Goal: Transaction & Acquisition: Book appointment/travel/reservation

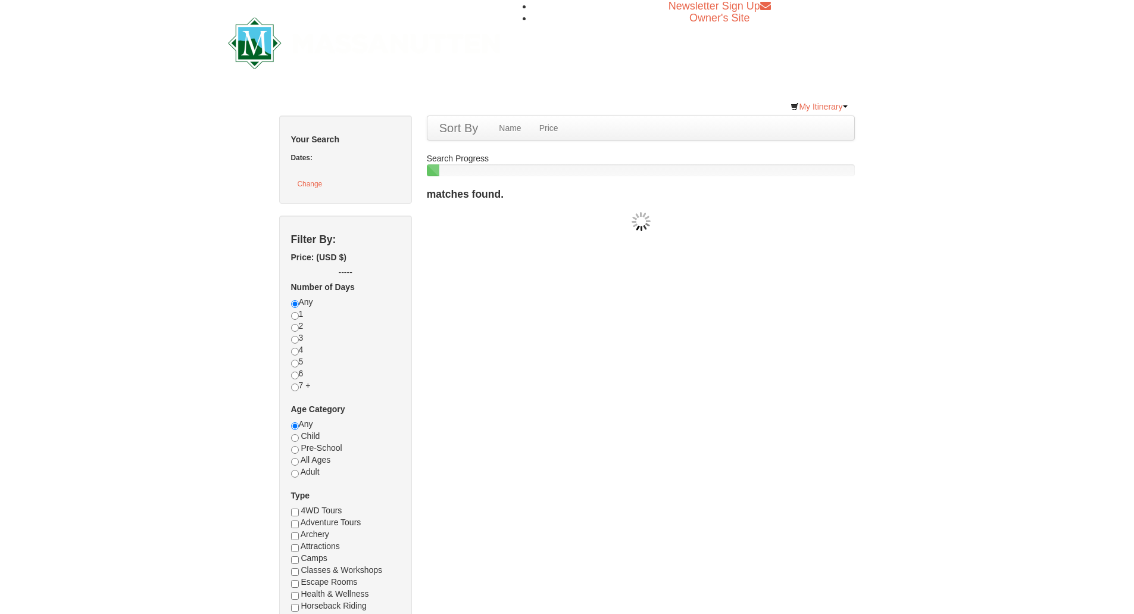
checkbox input "true"
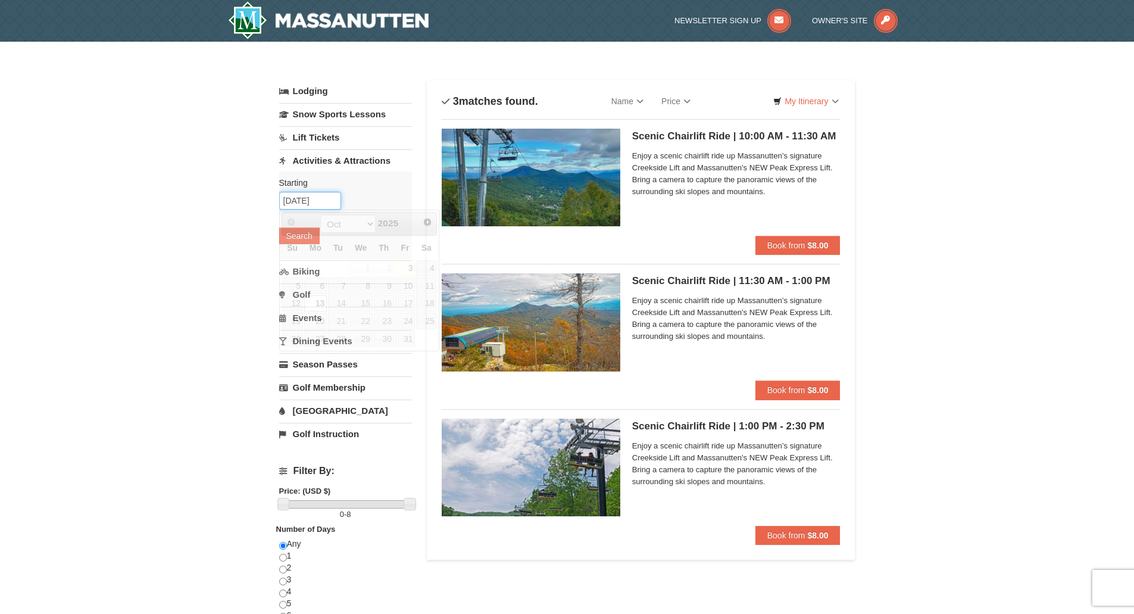
click at [332, 198] on input "[DATE]" at bounding box center [310, 201] width 62 height 18
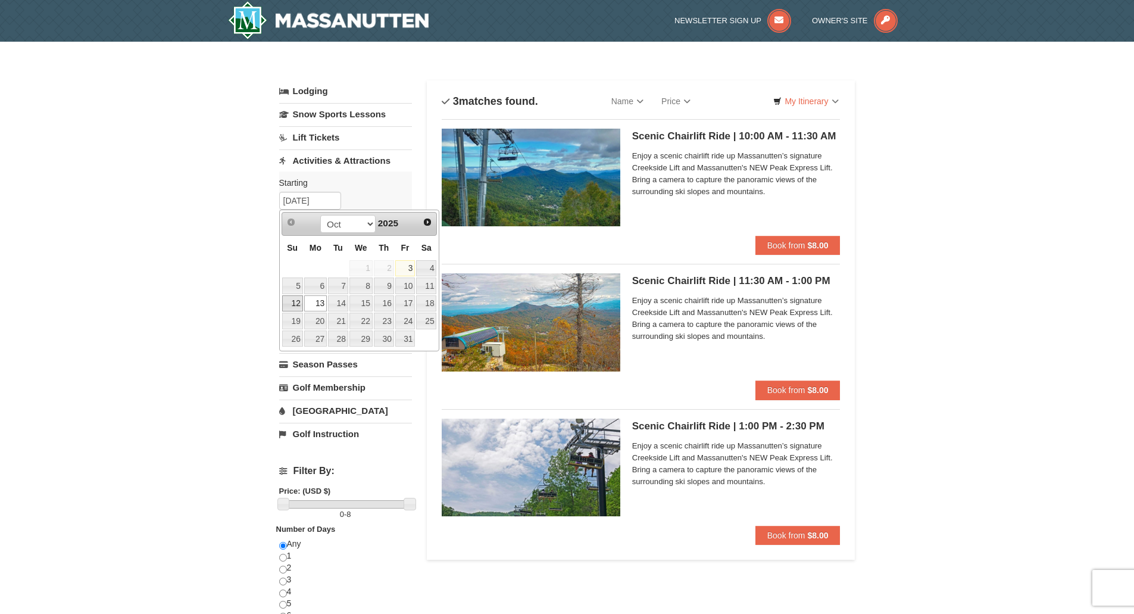
click at [289, 305] on link "12" at bounding box center [292, 303] width 21 height 17
type input "10/12/2025"
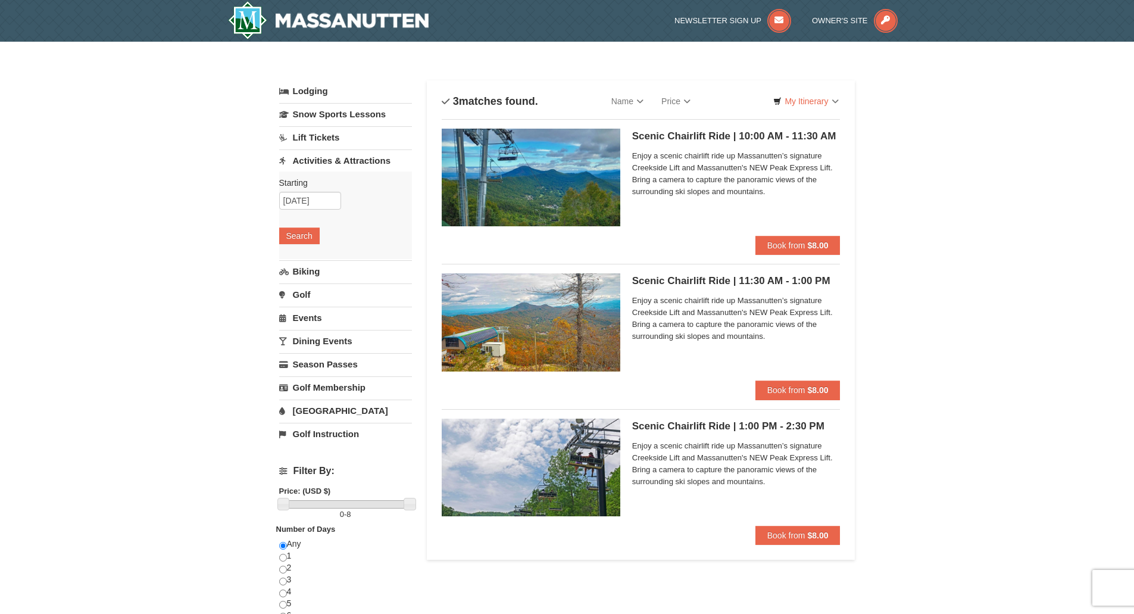
click at [301, 227] on div "Starting Please format dates MM/DD/YYYY Please format dates MM/DD/YYYY 10/12/20…" at bounding box center [345, 214] width 133 height 87
click at [302, 233] on button "Search" at bounding box center [299, 235] width 40 height 17
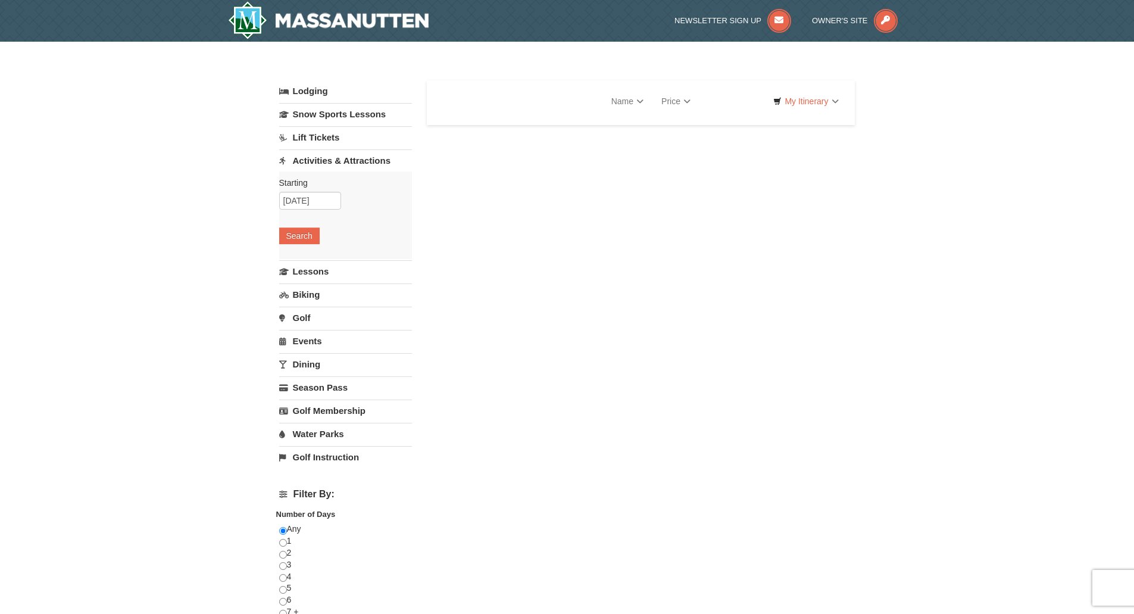
select select "10"
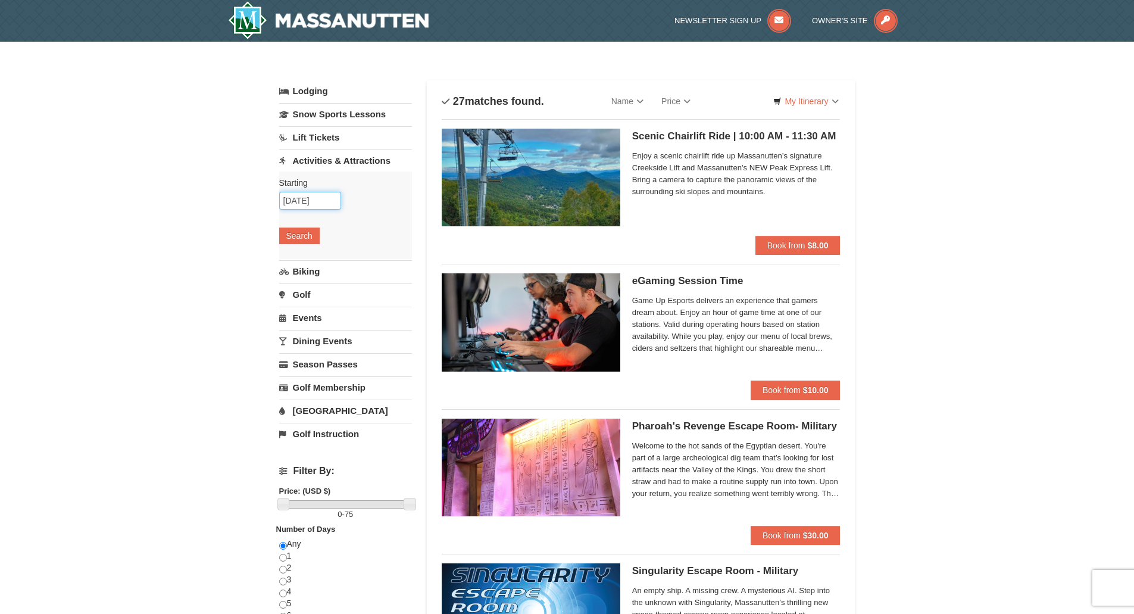
click at [333, 194] on input "[DATE]" at bounding box center [310, 201] width 62 height 18
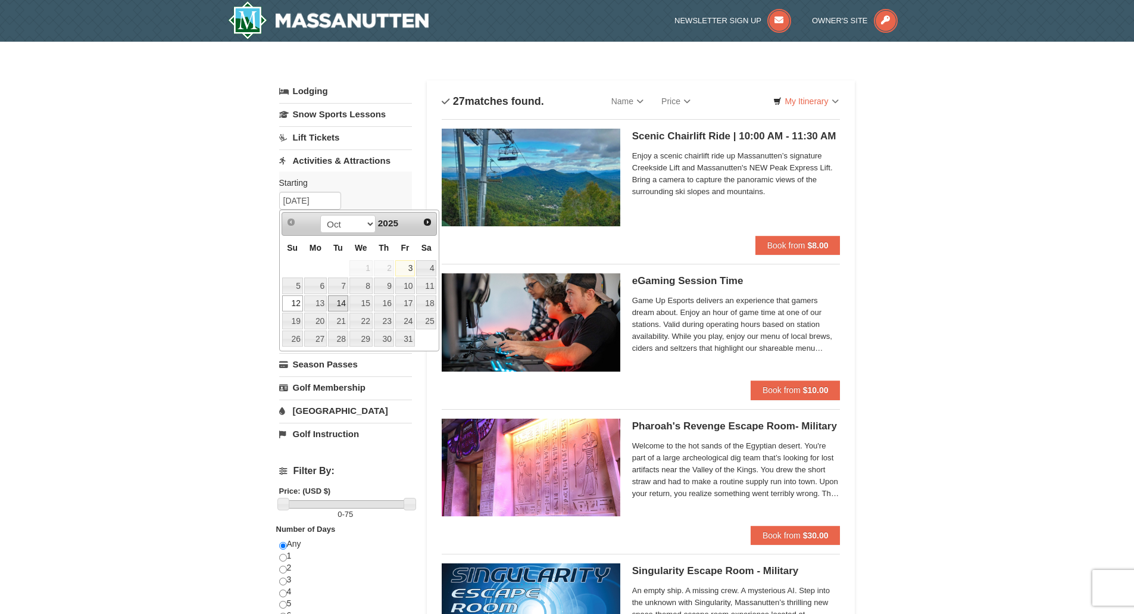
click at [342, 305] on link "14" at bounding box center [338, 303] width 20 height 17
type input "10/14/2025"
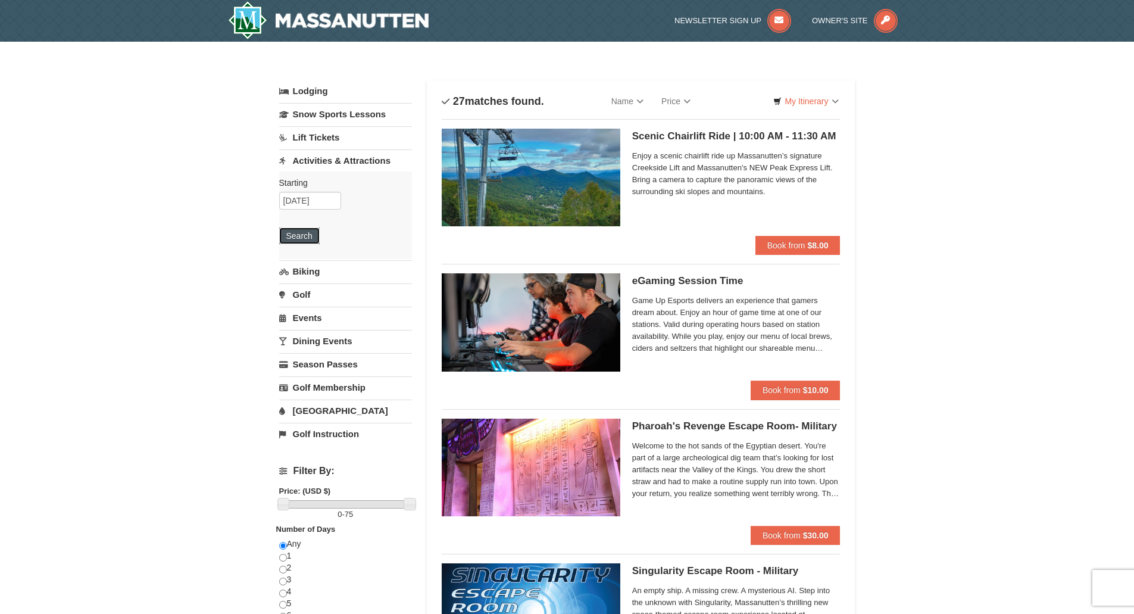
click at [305, 237] on button "Search" at bounding box center [299, 235] width 40 height 17
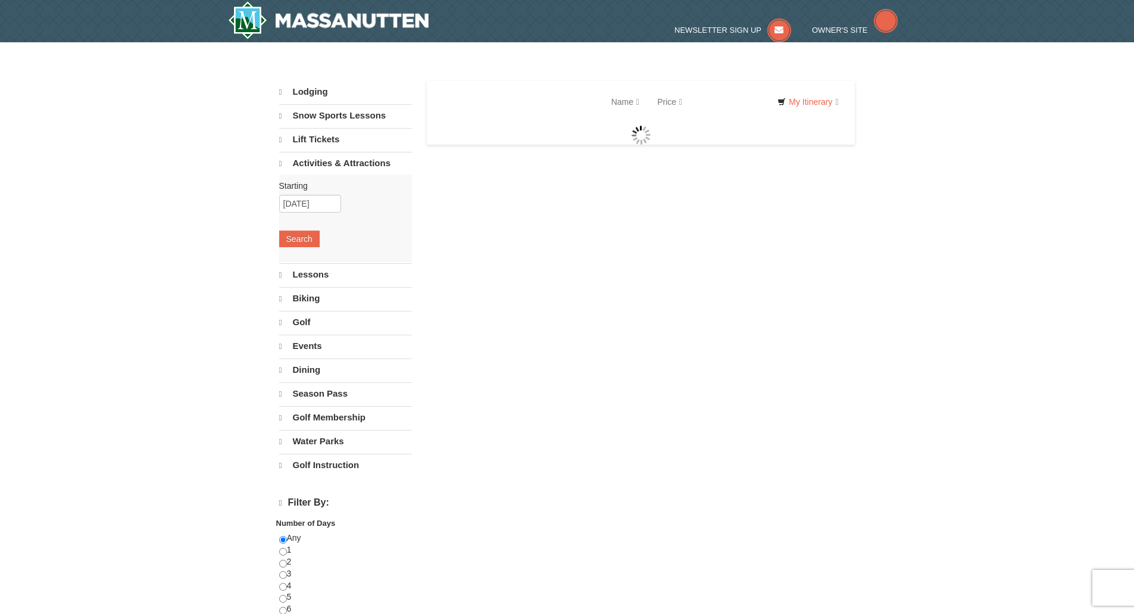
select select "10"
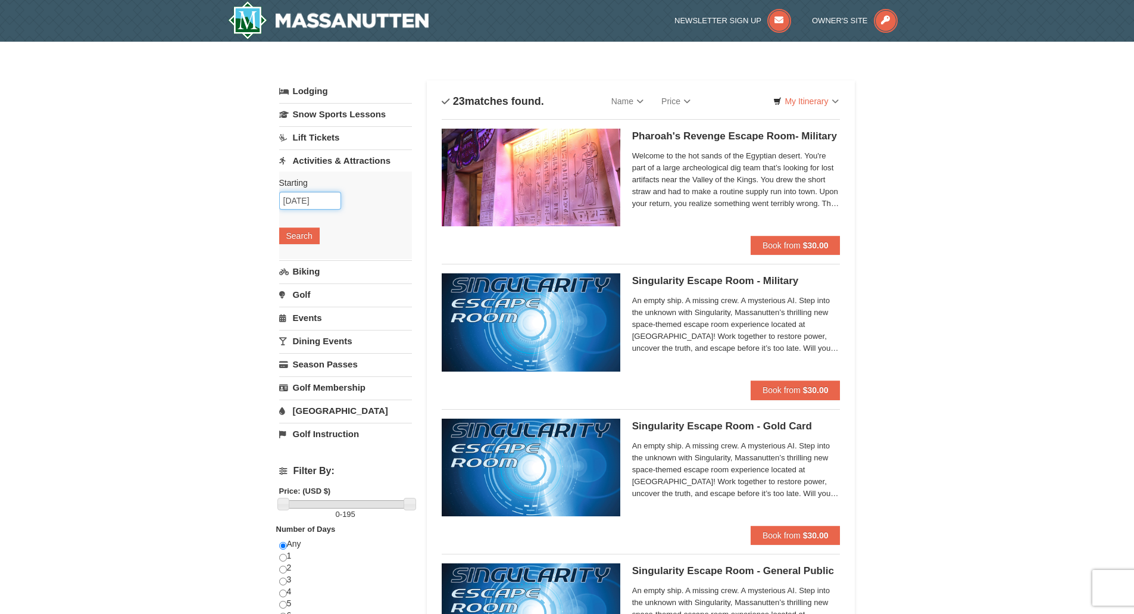
click at [331, 201] on input "10/14/2025" at bounding box center [310, 201] width 62 height 18
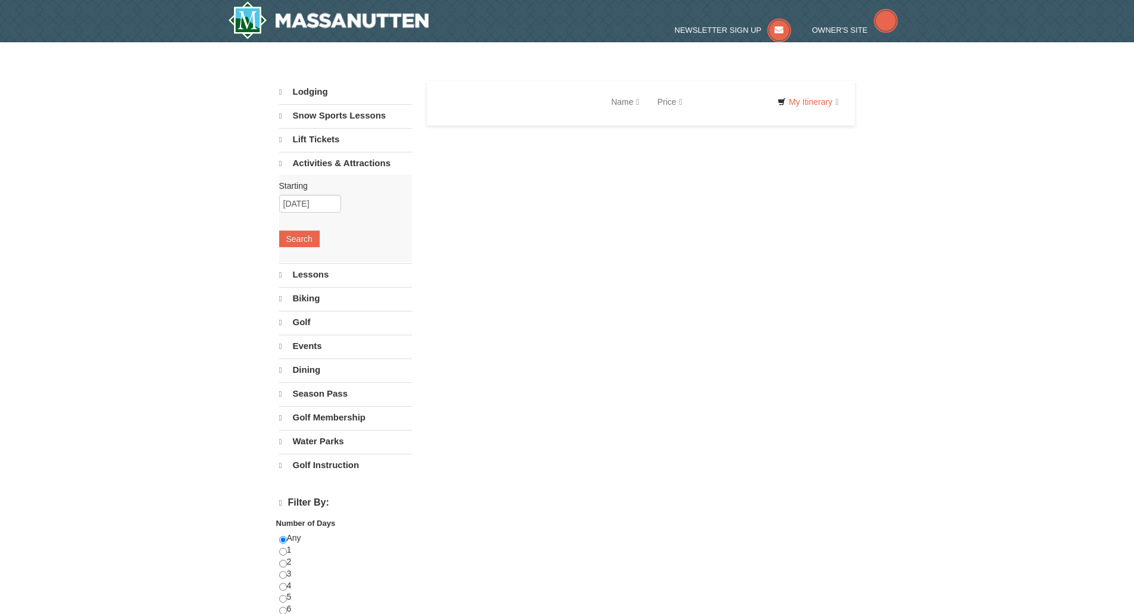
select select "10"
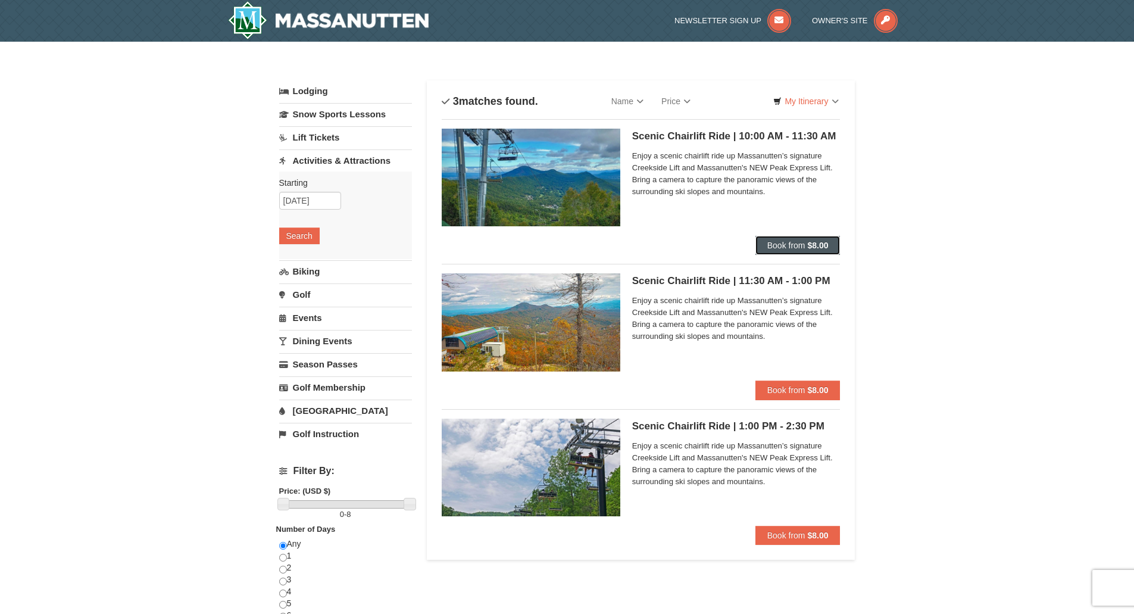
click at [803, 242] on span "Book from" at bounding box center [786, 245] width 38 height 10
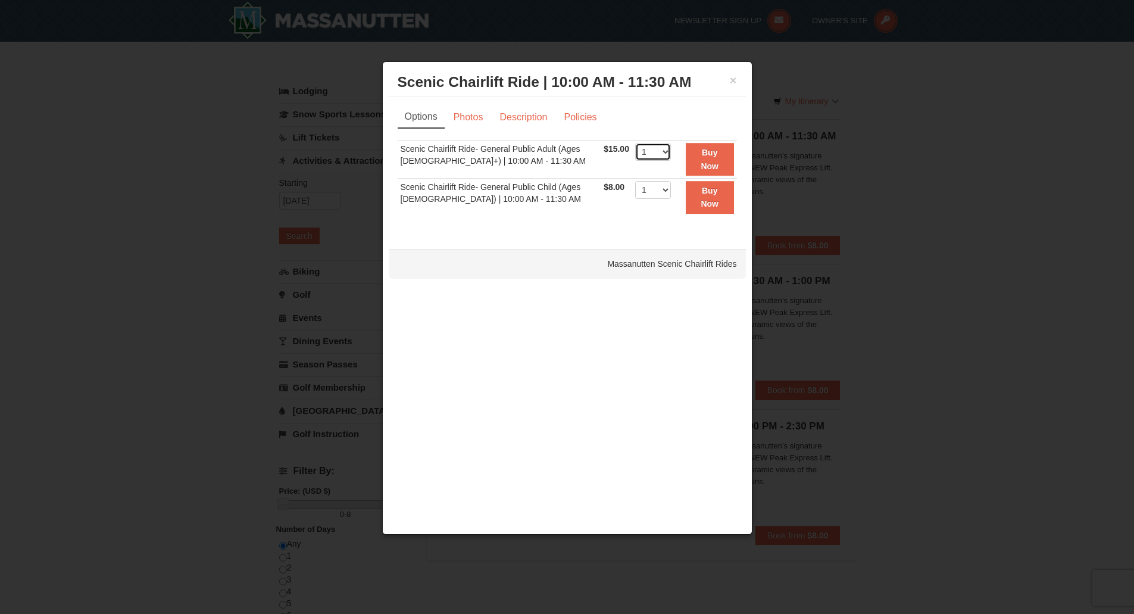
click at [661, 152] on select "1 2 3 4 5 6 7 8 9 10 11 12 13 14 15 16 17 18 19 20 21 22" at bounding box center [653, 152] width 36 height 18
select select "4"
click at [635, 143] on select "1 2 3 4 5 6 7 8 9 10 11 12 13 14 15 16 17 18 19 20 21 22" at bounding box center [653, 152] width 36 height 18
click at [544, 227] on div "Sorry, no matches found. Please remove some filters, or change your dates to fi…" at bounding box center [567, 184] width 339 height 88
click at [478, 113] on link "Photos" at bounding box center [468, 117] width 45 height 23
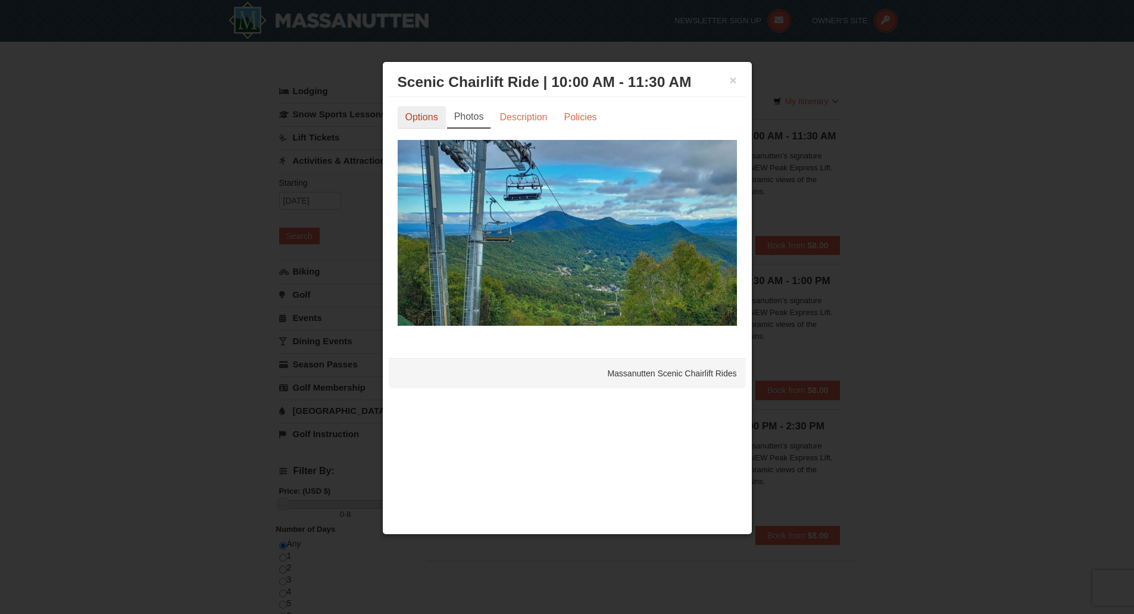
click at [413, 120] on link "Options" at bounding box center [422, 117] width 48 height 23
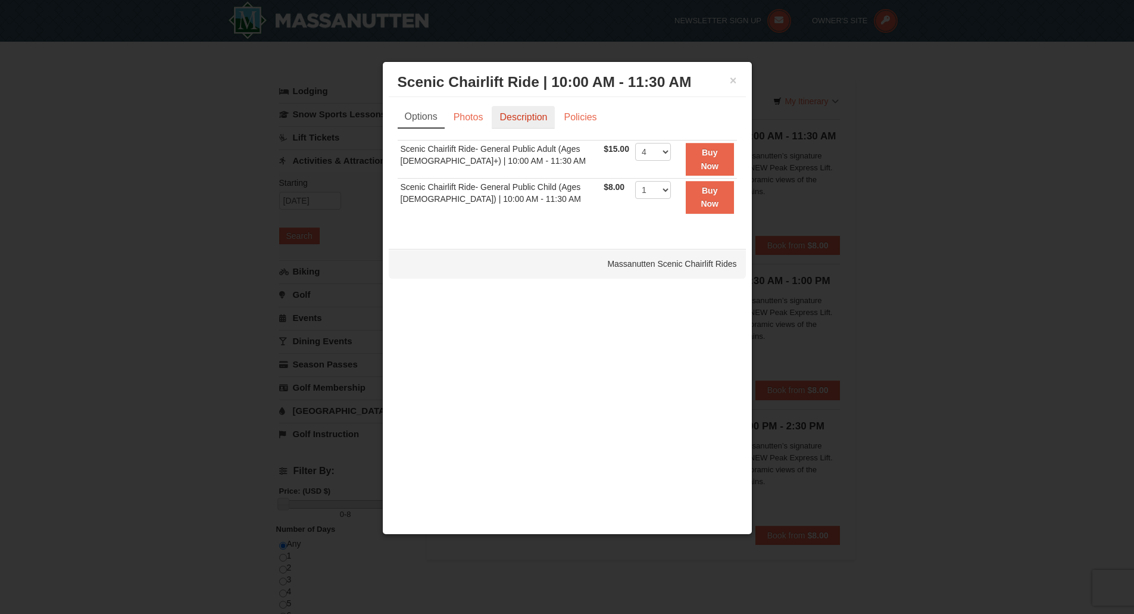
click at [514, 120] on link "Description" at bounding box center [523, 117] width 63 height 23
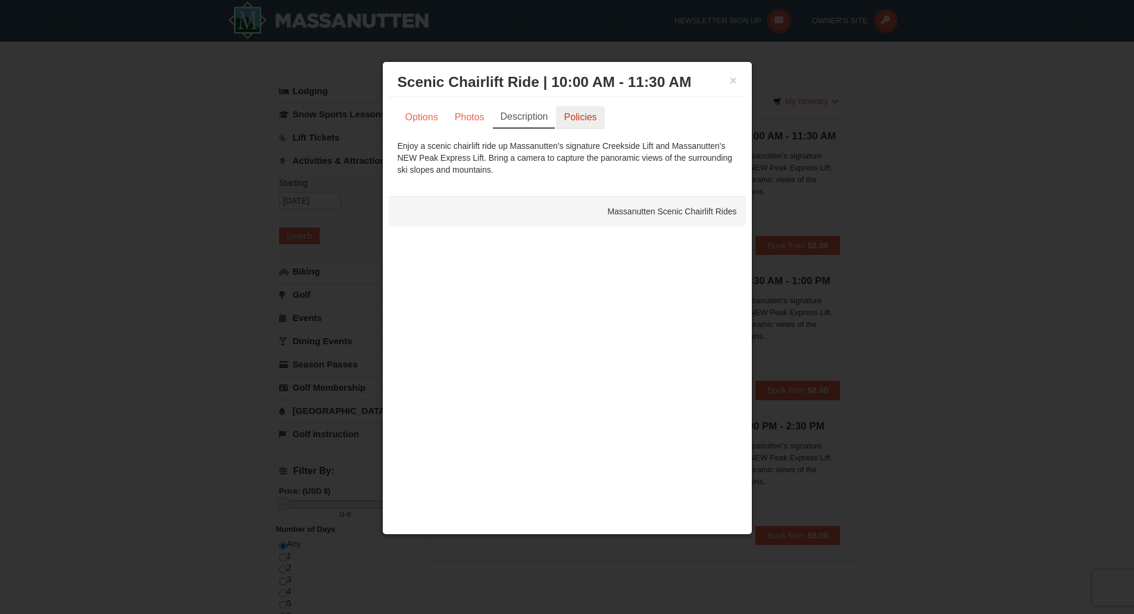
click at [571, 112] on link "Policies" at bounding box center [580, 117] width 48 height 23
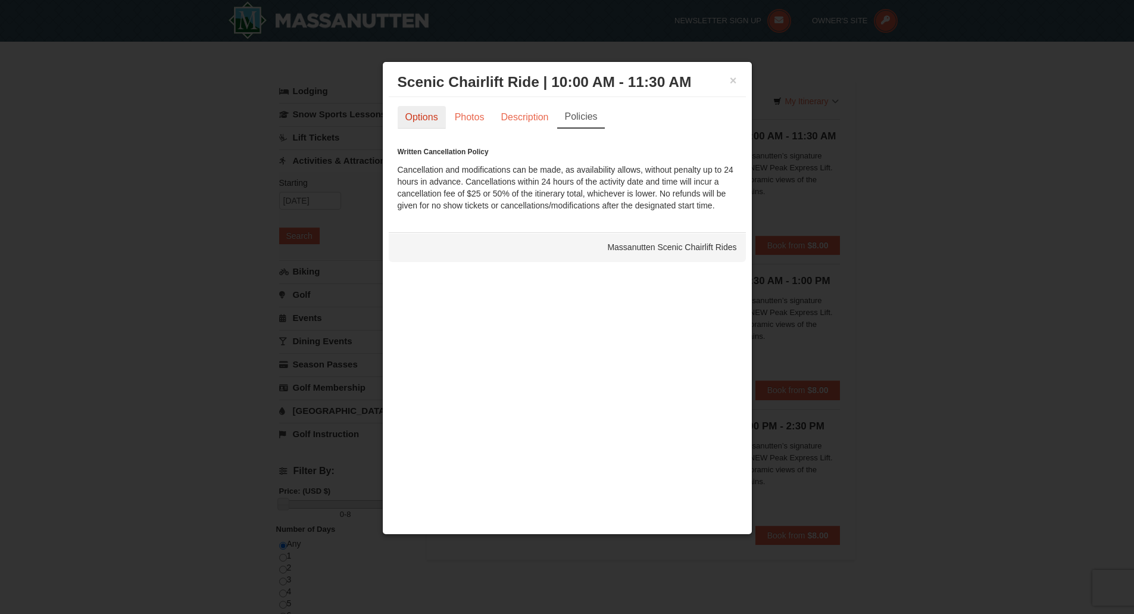
click at [424, 107] on link "Options" at bounding box center [422, 117] width 48 height 23
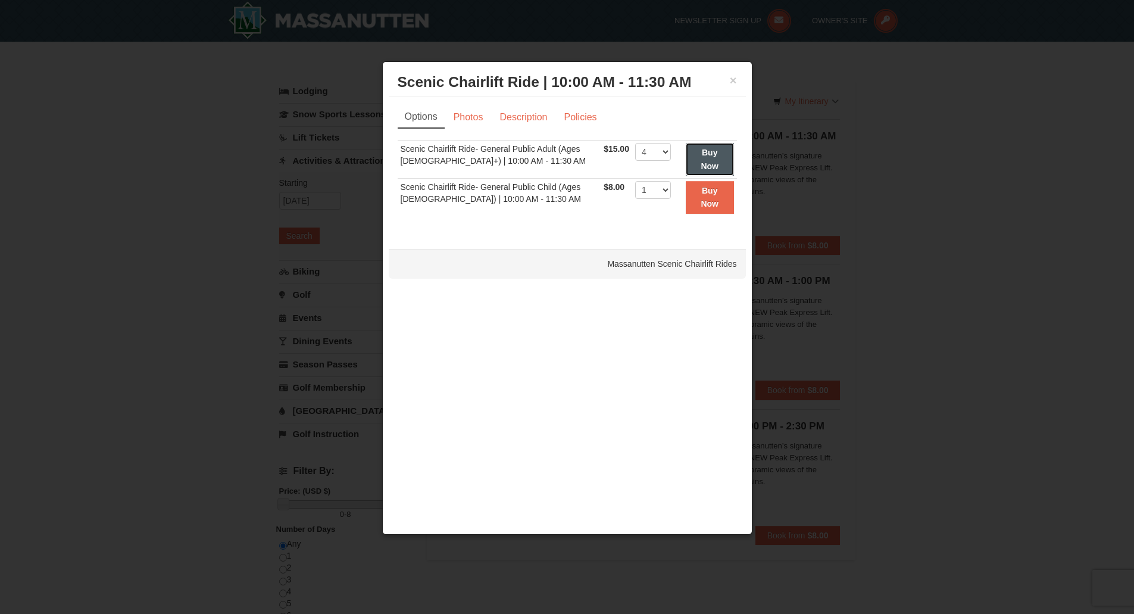
click at [702, 151] on strong "Buy Now" at bounding box center [709, 159] width 18 height 23
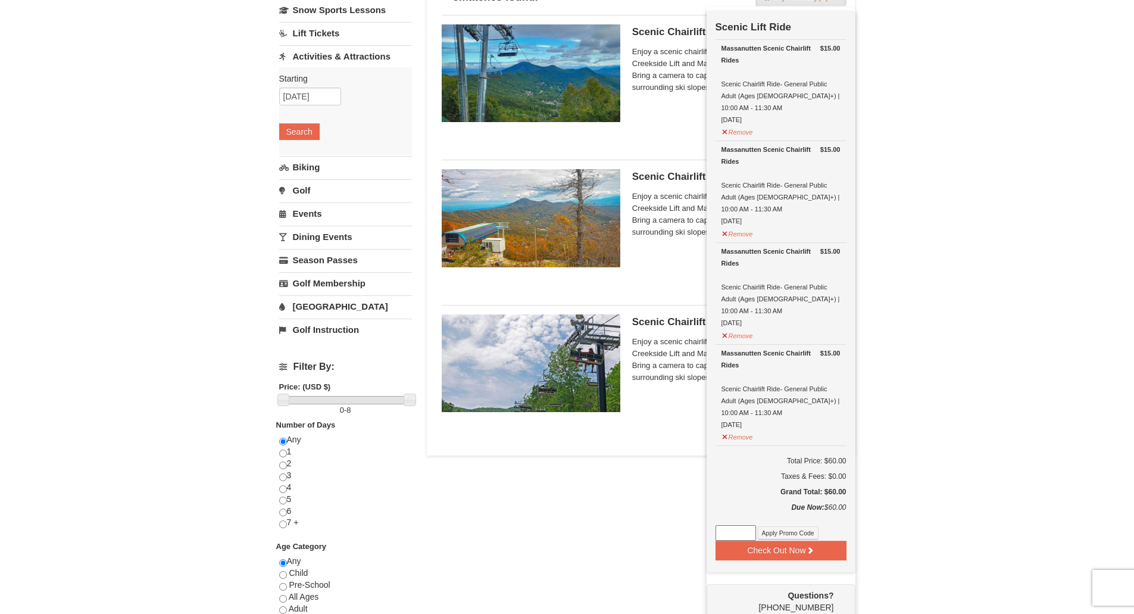
scroll to position [123, 0]
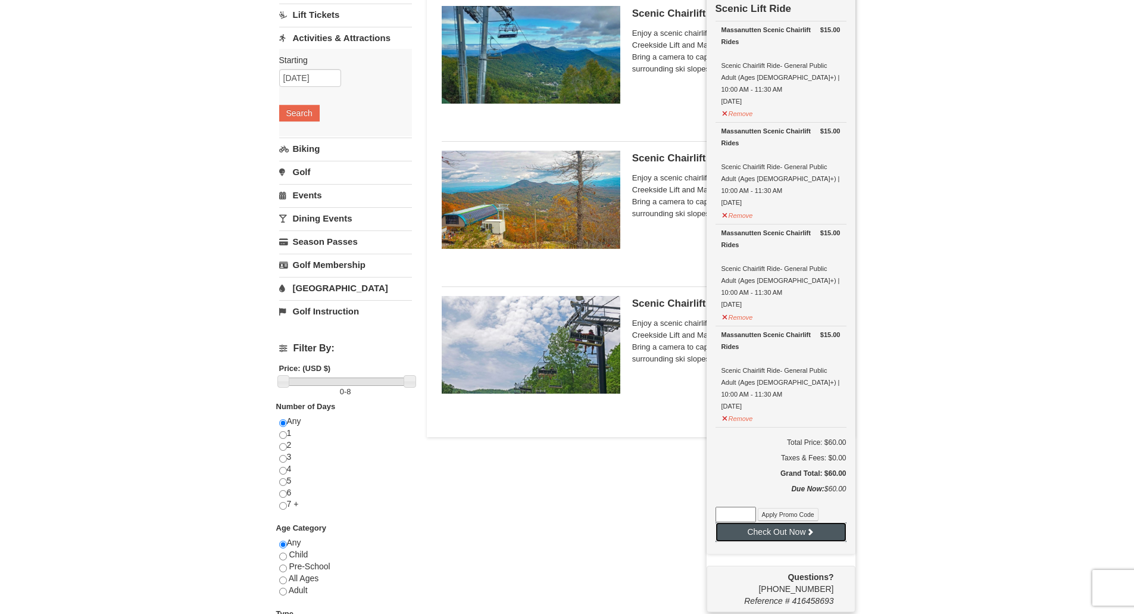
click at [752, 522] on button "Check Out Now" at bounding box center [780, 531] width 131 height 19
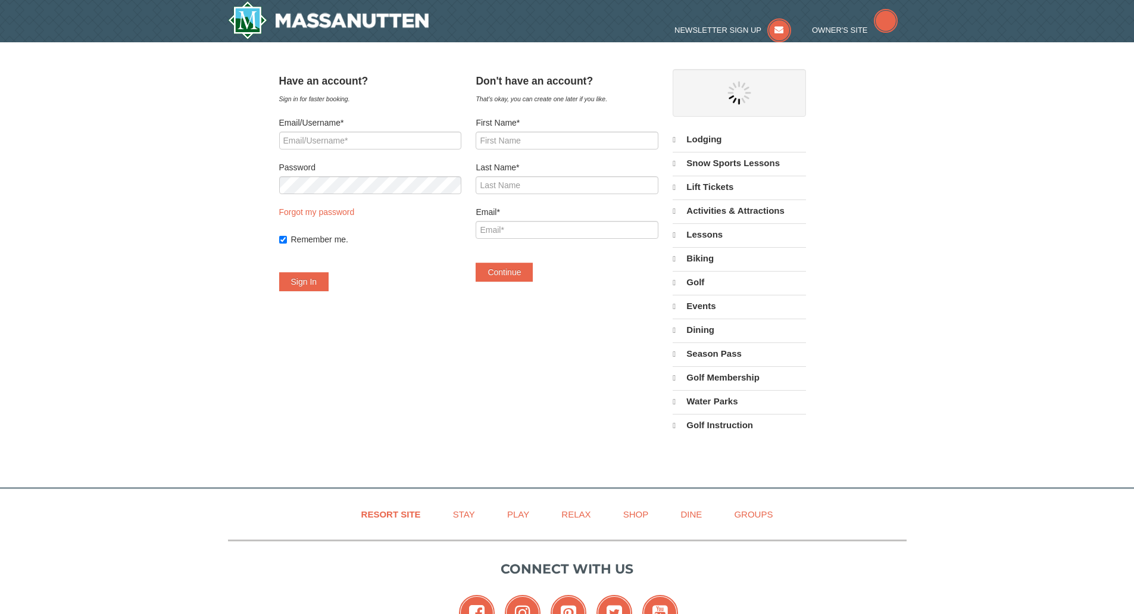
select select "10"
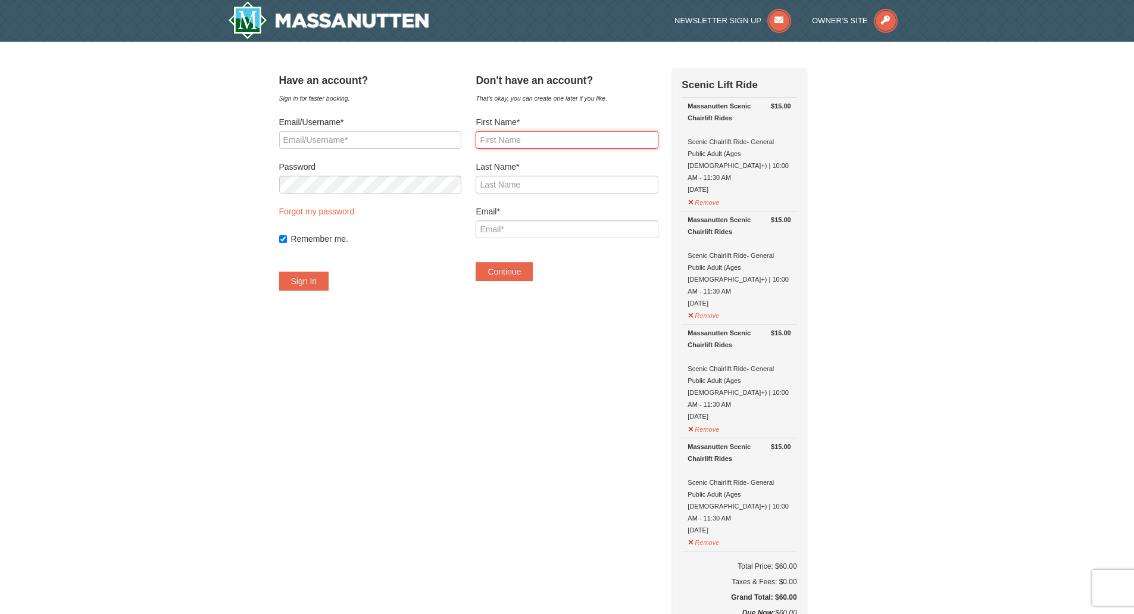
click at [567, 141] on input "First Name*" at bounding box center [566, 140] width 182 height 18
type input "Sylvia"
click at [551, 187] on input "Last Name*" at bounding box center [566, 185] width 182 height 18
type input "White"
click at [555, 227] on input "Email*" at bounding box center [566, 229] width 182 height 18
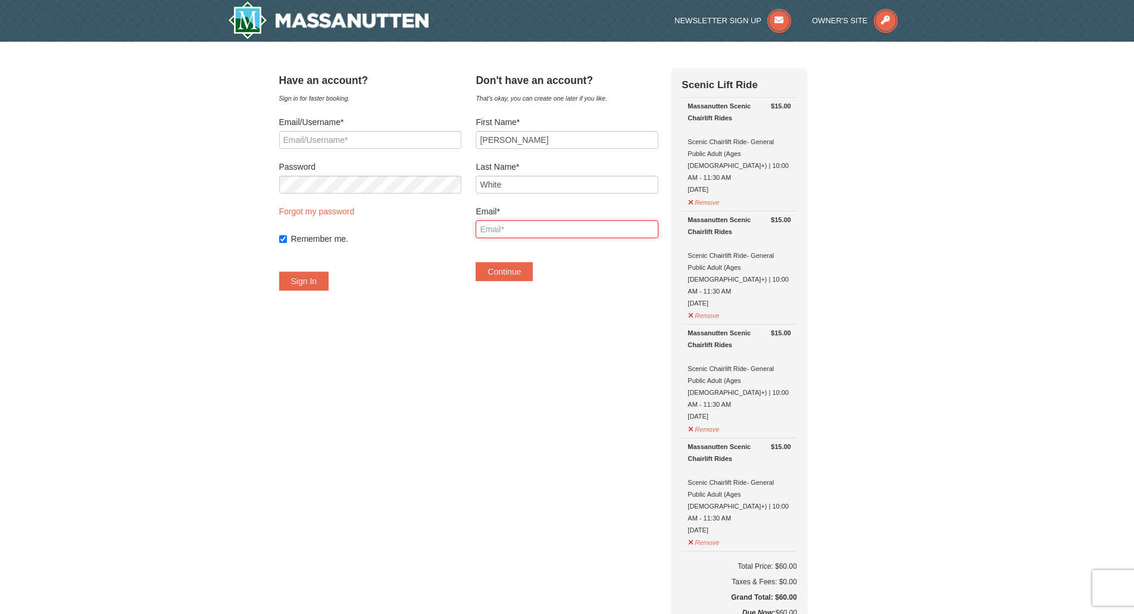
type input "smwhite0504@gmail.com"
click at [529, 272] on button "Continue" at bounding box center [503, 271] width 57 height 19
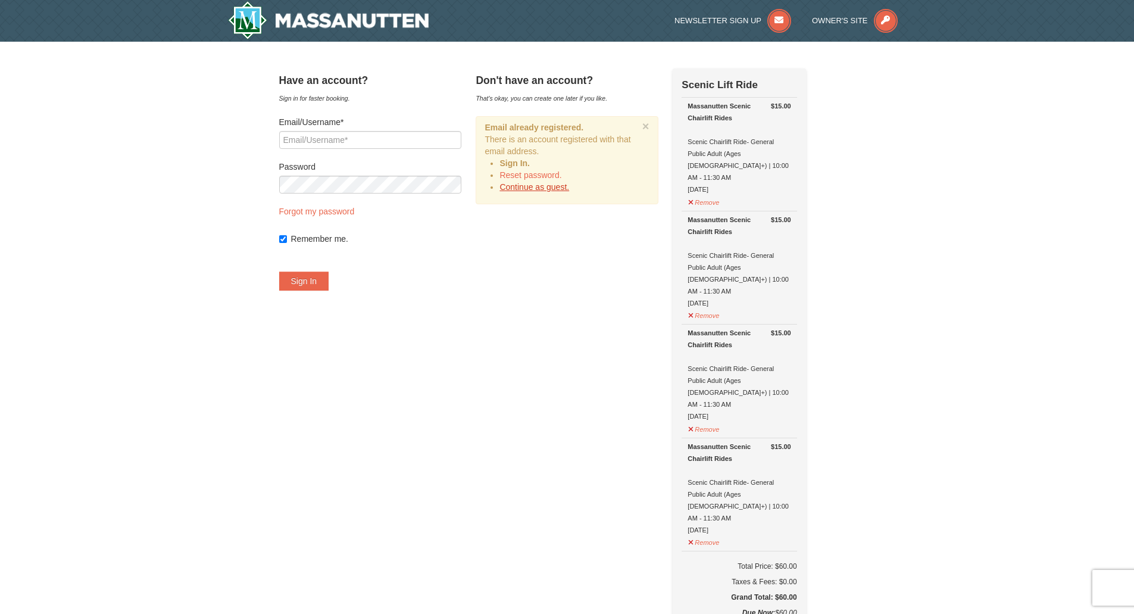
click at [530, 188] on link "Continue as guest." at bounding box center [534, 187] width 70 height 10
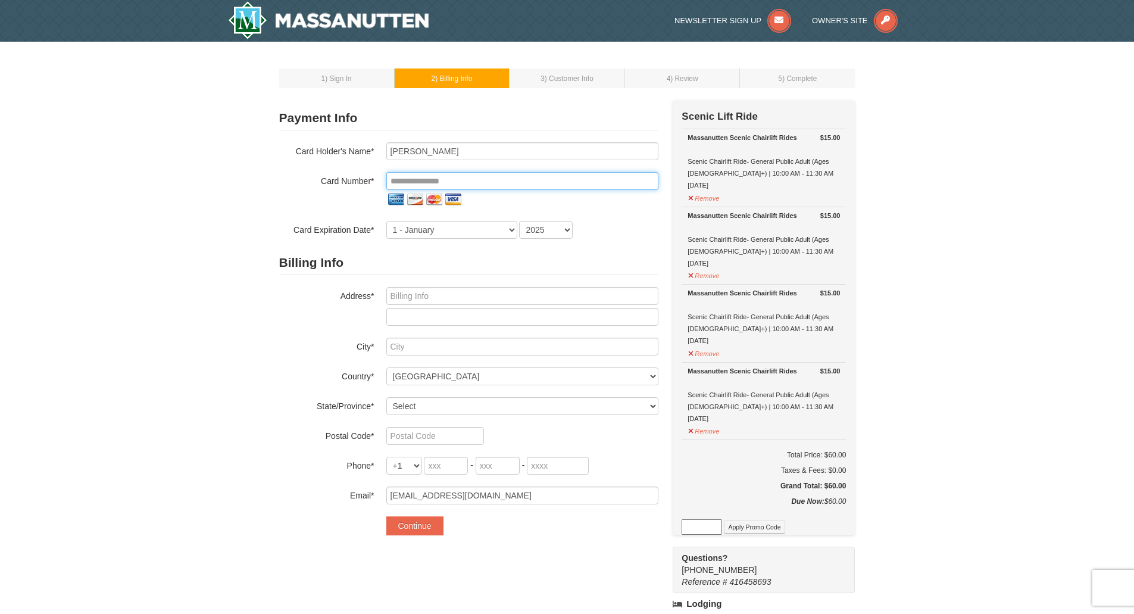
click at [468, 177] on input "tel" at bounding box center [522, 181] width 272 height 18
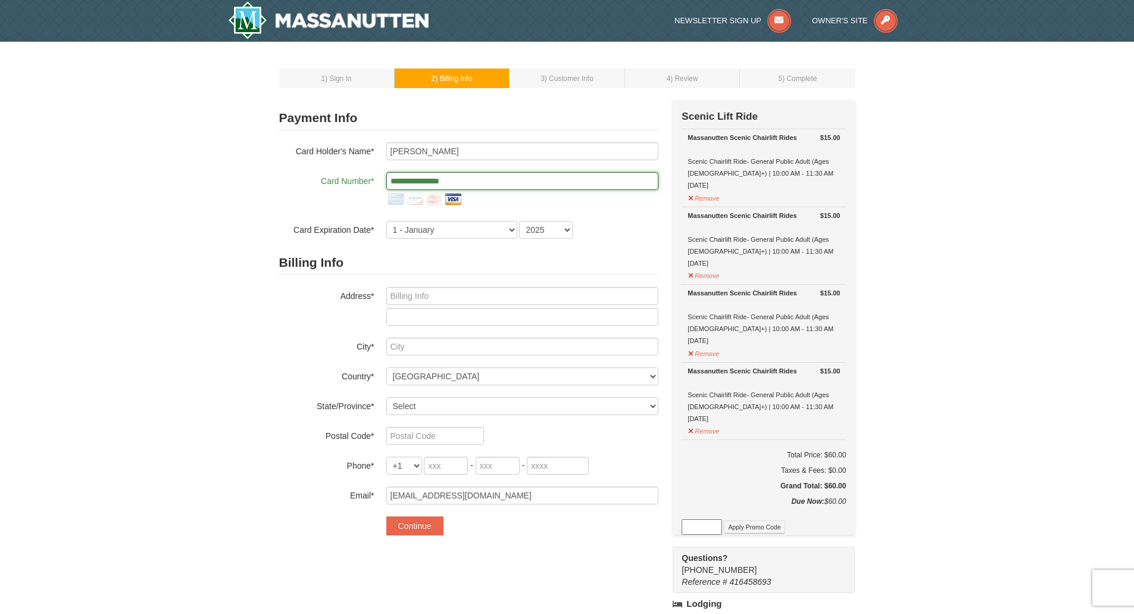
type input "**********"
click at [467, 226] on select "1 - [DATE] - [DATE] - [DATE] - [DATE] - [DATE] - [DATE] - [DATE] - [DATE] - [DA…" at bounding box center [451, 230] width 131 height 18
select select "8"
click at [386, 221] on select "1 - [DATE] - [DATE] - [DATE] - [DATE] - [DATE] - [DATE] - [DATE] - [DATE] - [DA…" at bounding box center [451, 230] width 131 height 18
click at [542, 230] on select "2025 2026 2027 2028 2029 2030 2031 2032 2033 2034" at bounding box center [546, 230] width 54 height 18
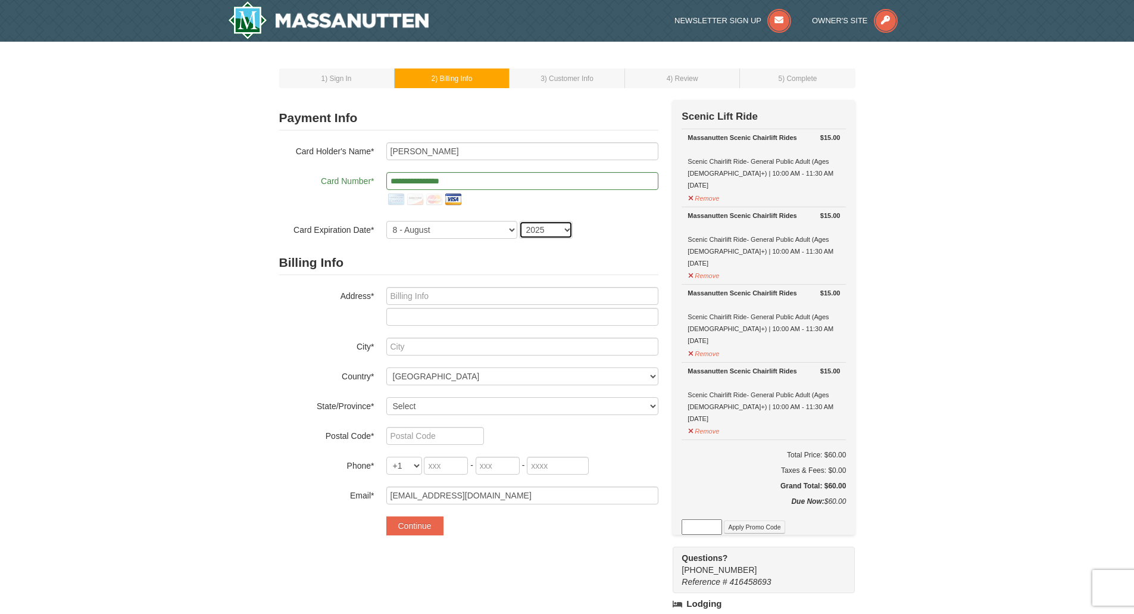
select select "2030"
click at [519, 221] on select "2025 2026 2027 2028 2029 2030 2031 2032 2033 2034" at bounding box center [546, 230] width 54 height 18
click at [483, 290] on input "text" at bounding box center [522, 296] width 272 height 18
type input "[GEOGRAPHIC_DATA]"
click at [472, 344] on input "text" at bounding box center [522, 346] width 272 height 18
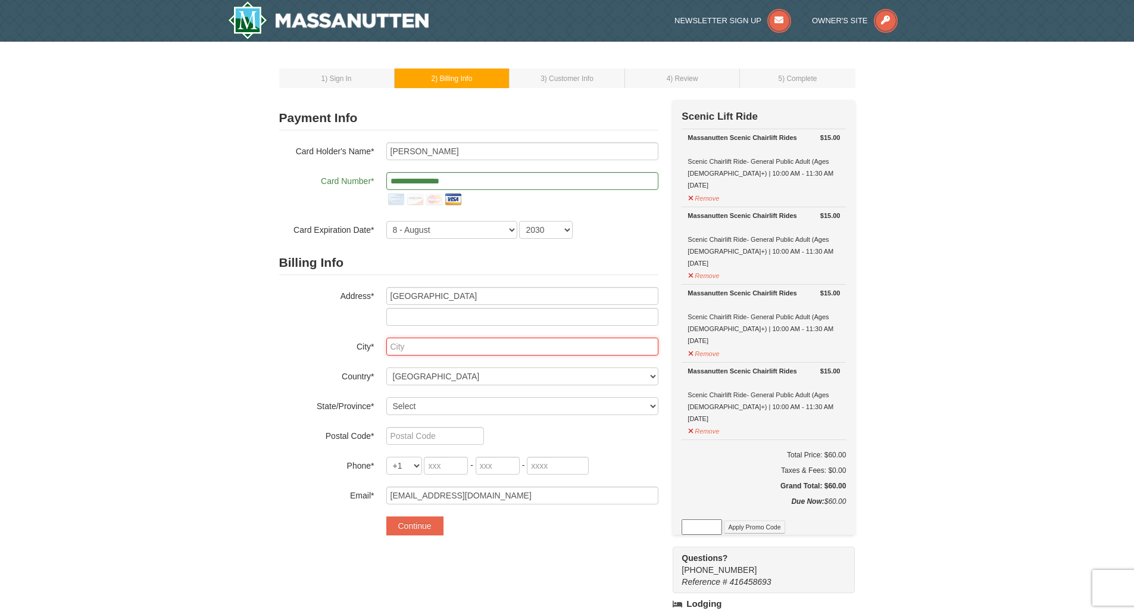
type input "Magnolia"
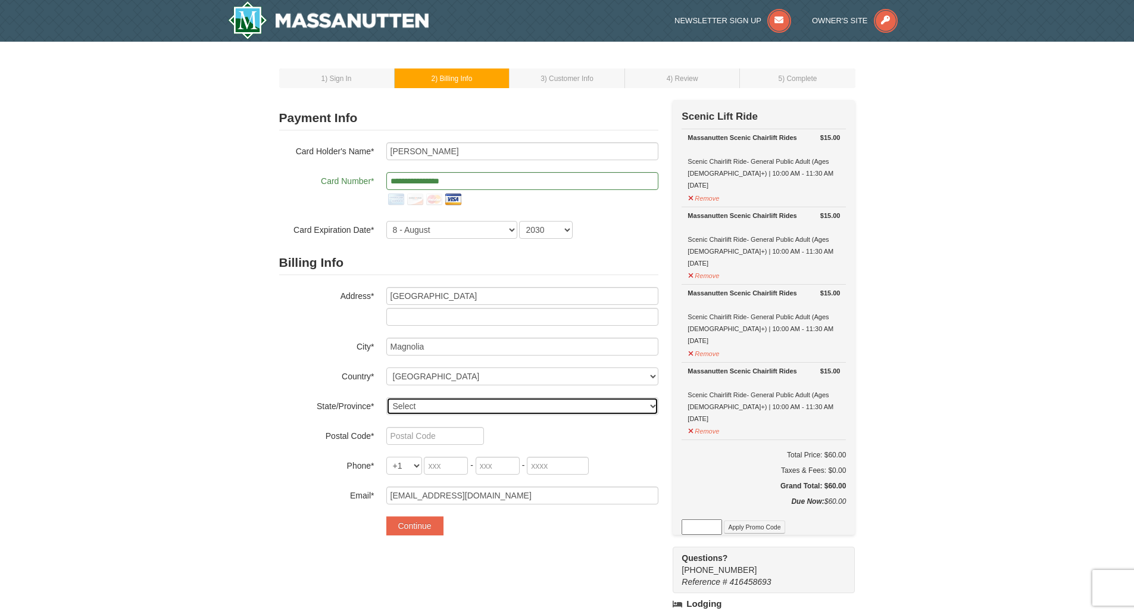
click at [456, 403] on select "Select [US_STATE] [US_STATE] [US_STATE] [US_STATE] [US_STATE] [US_STATE] [US_ST…" at bounding box center [522, 406] width 272 height 18
select select "[GEOGRAPHIC_DATA]"
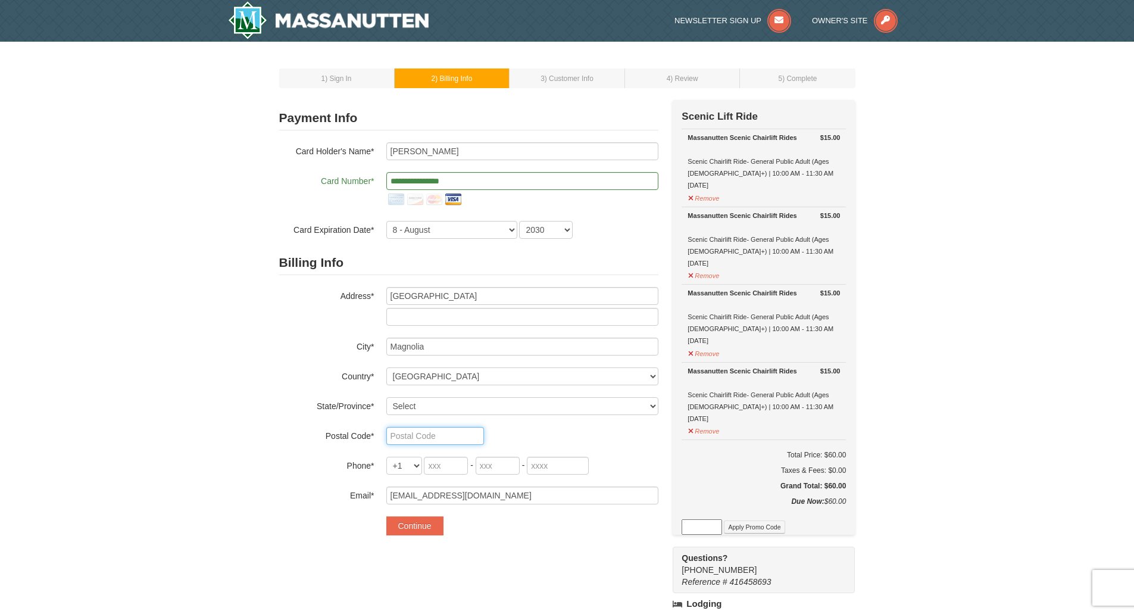
click at [453, 435] on input "text" at bounding box center [435, 436] width 98 height 18
type input "77355"
click at [440, 462] on input "tel" at bounding box center [446, 465] width 44 height 18
type input "281"
type input "682"
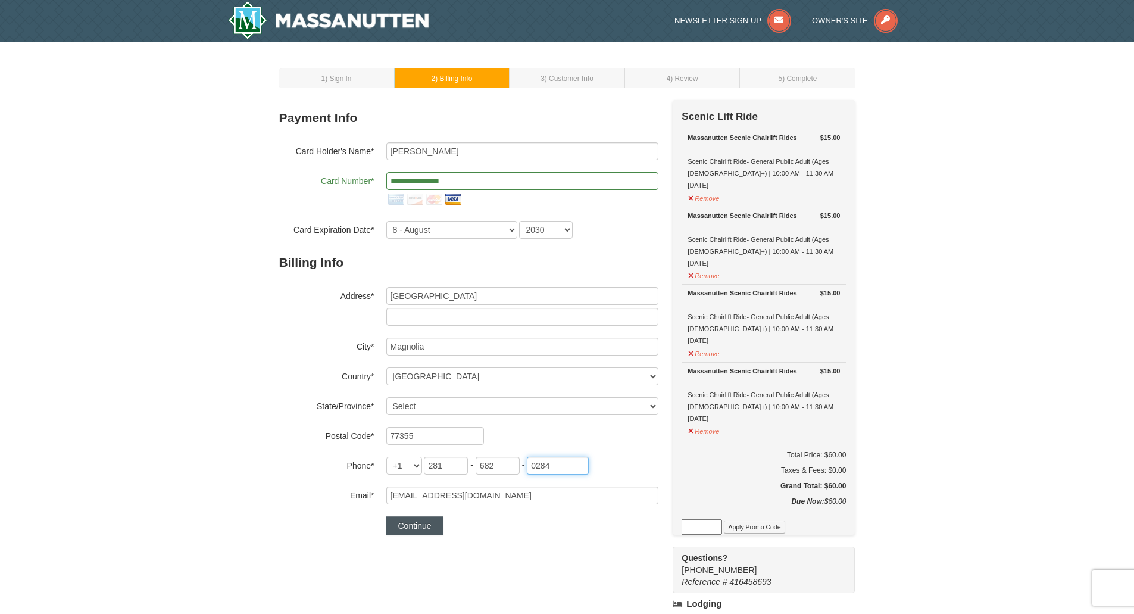
type input "0284"
click at [429, 525] on button "Continue" at bounding box center [414, 525] width 57 height 19
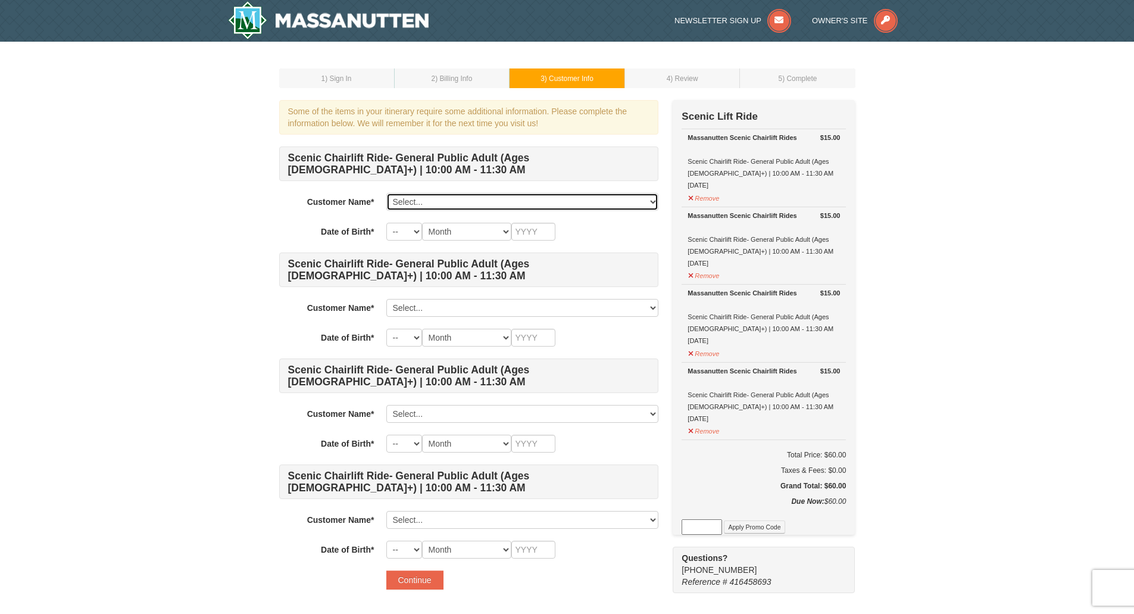
click at [644, 201] on select "Select... [PERSON_NAME] Add New..." at bounding box center [522, 202] width 272 height 18
select select "28330459"
click at [386, 193] on select "Select... [PERSON_NAME] Add New..." at bounding box center [522, 202] width 272 height 18
click at [411, 230] on select "-- 01 02 03 04 05 06 07 08 09 10 11 12 13 14 15 16 17 18 19 20 21 22 23 24 25 2…" at bounding box center [404, 232] width 36 height 18
select select "26"
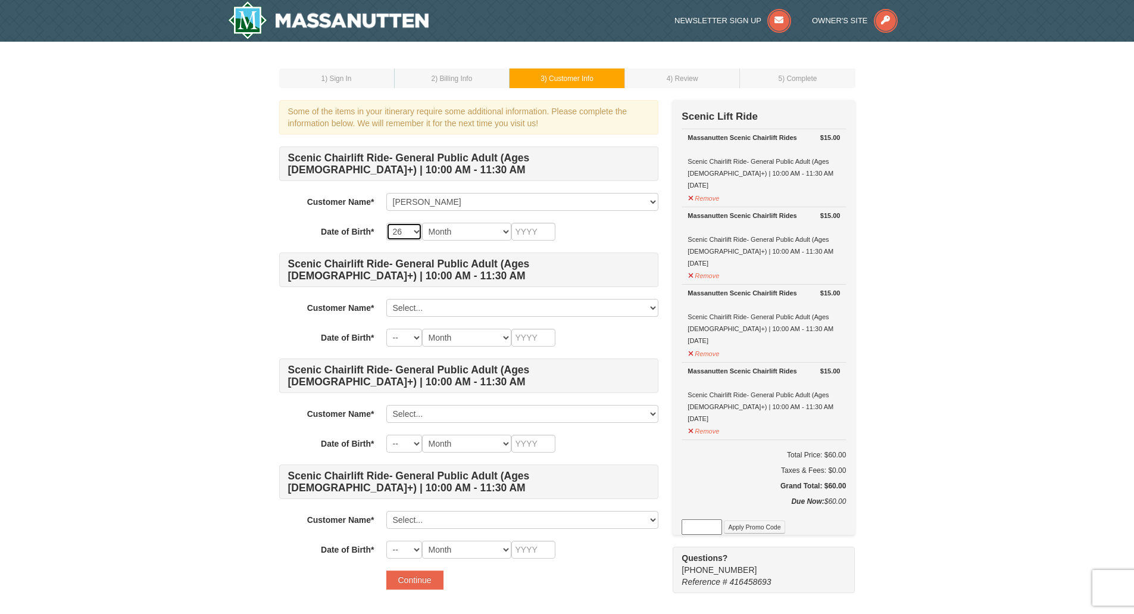
click at [386, 223] on select "-- 01 02 03 04 05 06 07 08 09 10 11 12 13 14 15 16 17 18 19 20 21 22 23 24 25 2…" at bounding box center [404, 232] width 36 height 18
click at [487, 236] on select "Month January February March April May June July August September October Novem…" at bounding box center [466, 232] width 89 height 18
select select "04"
click at [422, 223] on select "Month January February March April May June July August September October Novem…" at bounding box center [466, 232] width 89 height 18
click at [530, 230] on input "text" at bounding box center [533, 232] width 44 height 18
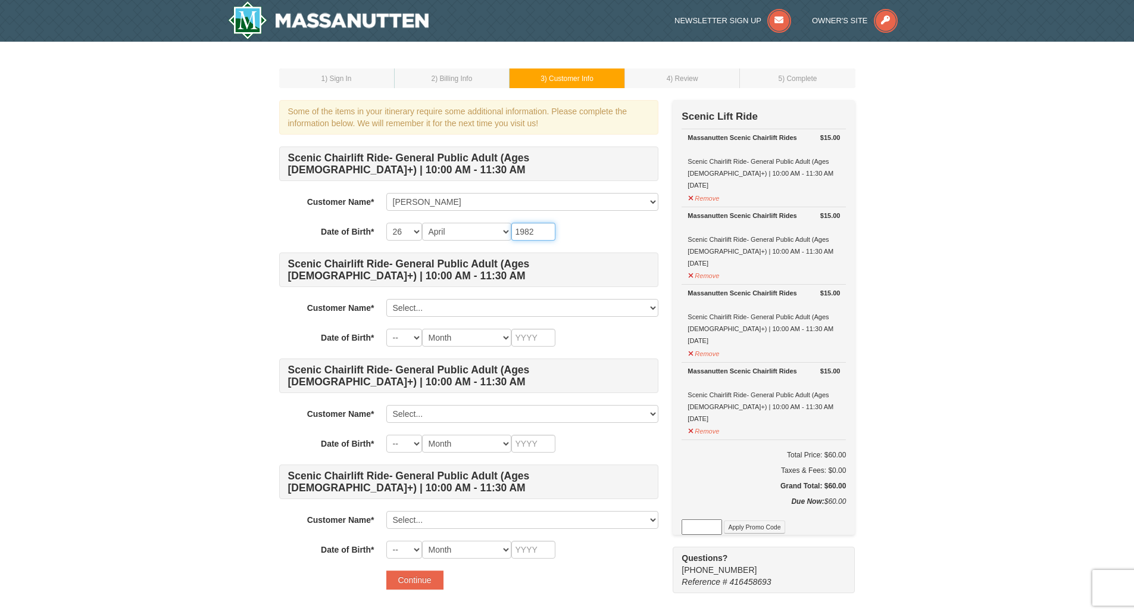
type input "1982"
click at [492, 306] on select "Select... [PERSON_NAME] Add New..." at bounding box center [522, 308] width 272 height 18
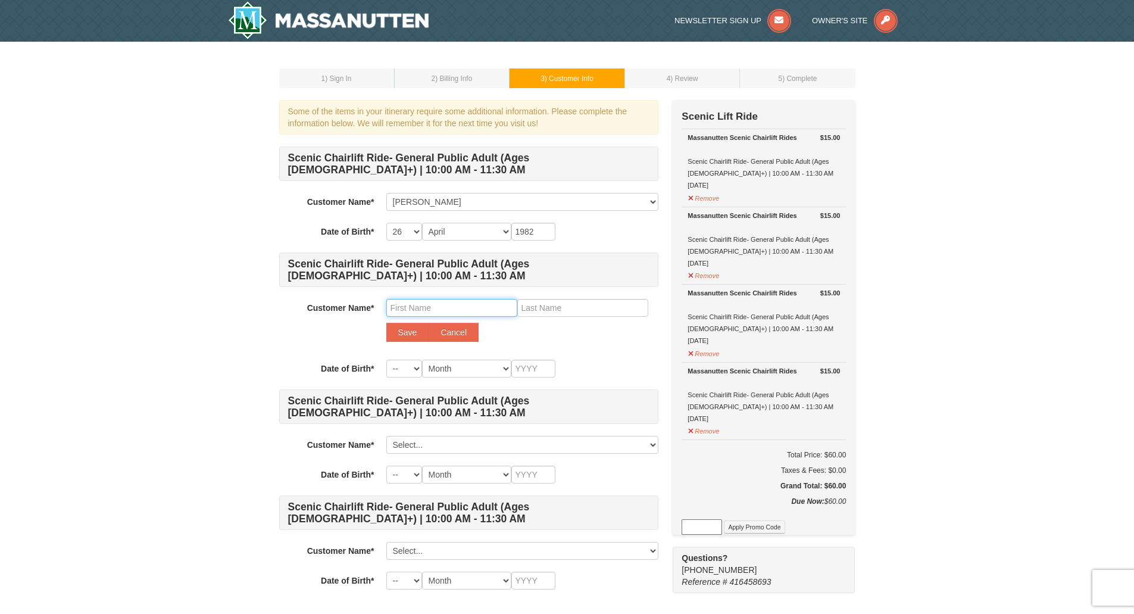
click at [449, 307] on input "text" at bounding box center [451, 308] width 131 height 18
type input "[PERSON_NAME]"
type input "White"
click at [401, 327] on button "Save" at bounding box center [407, 332] width 43 height 19
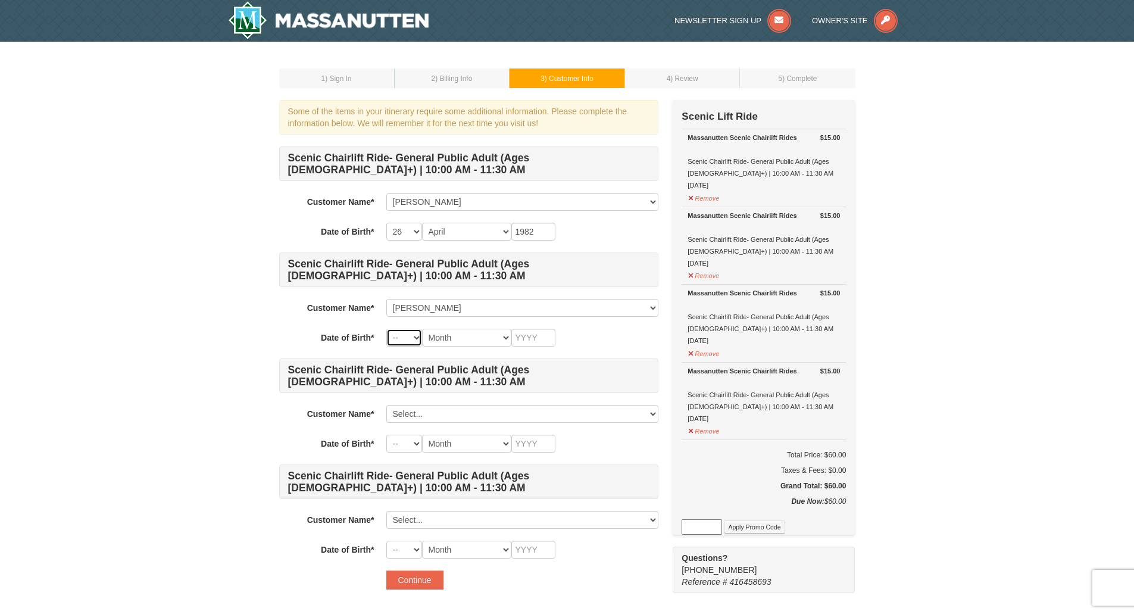
click at [418, 336] on select "-- 01 02 03 04 05 06 07 08 09 10 11 12 13 14 15 16 17 18 19 20 21 22 23 24 25 2…" at bounding box center [404, 337] width 36 height 18
select select "16"
click at [386, 328] on select "-- 01 02 03 04 05 06 07 08 09 10 11 12 13 14 15 16 17 18 19 20 21 22 23 24 25 2…" at bounding box center [404, 337] width 36 height 18
click at [437, 332] on select "Month January February March April May June July August September October Novem…" at bounding box center [466, 337] width 89 height 18
select select "05"
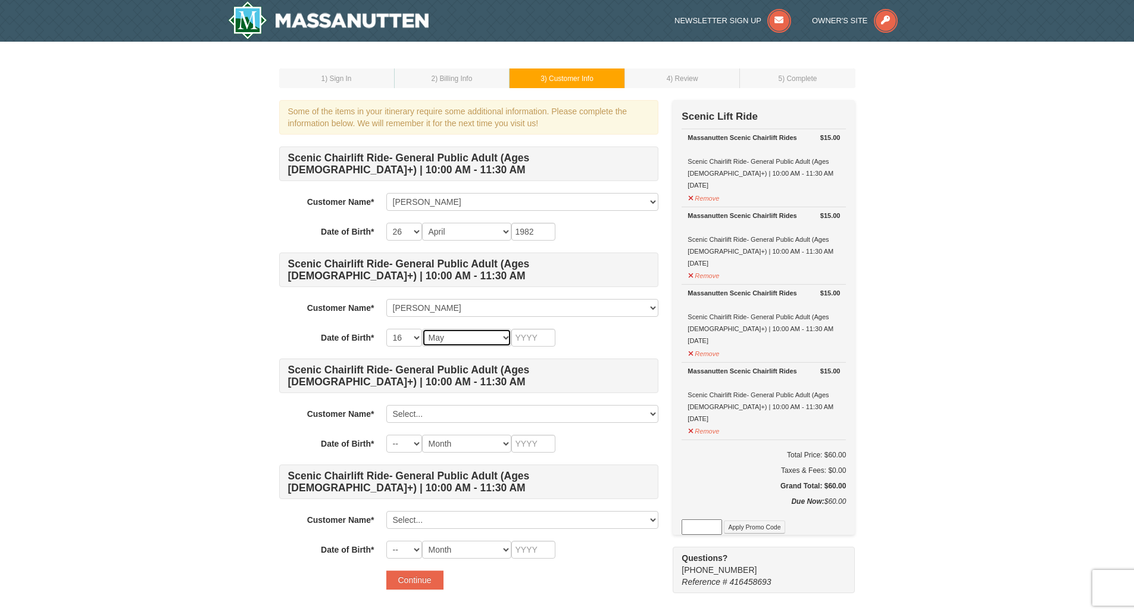
click at [422, 328] on select "Month January February March April May June July August September October Novem…" at bounding box center [466, 337] width 89 height 18
click at [523, 338] on input "text" at bounding box center [533, 337] width 44 height 18
type input "2012"
click at [589, 321] on div "Scenic Chairlift Ride- General Public Adult (Ages [DEMOGRAPHIC_DATA]+) | 10:00 …" at bounding box center [468, 352] width 379 height 412
click at [492, 412] on select "Select... Sylvia White Danielle White Add New..." at bounding box center [522, 414] width 272 height 18
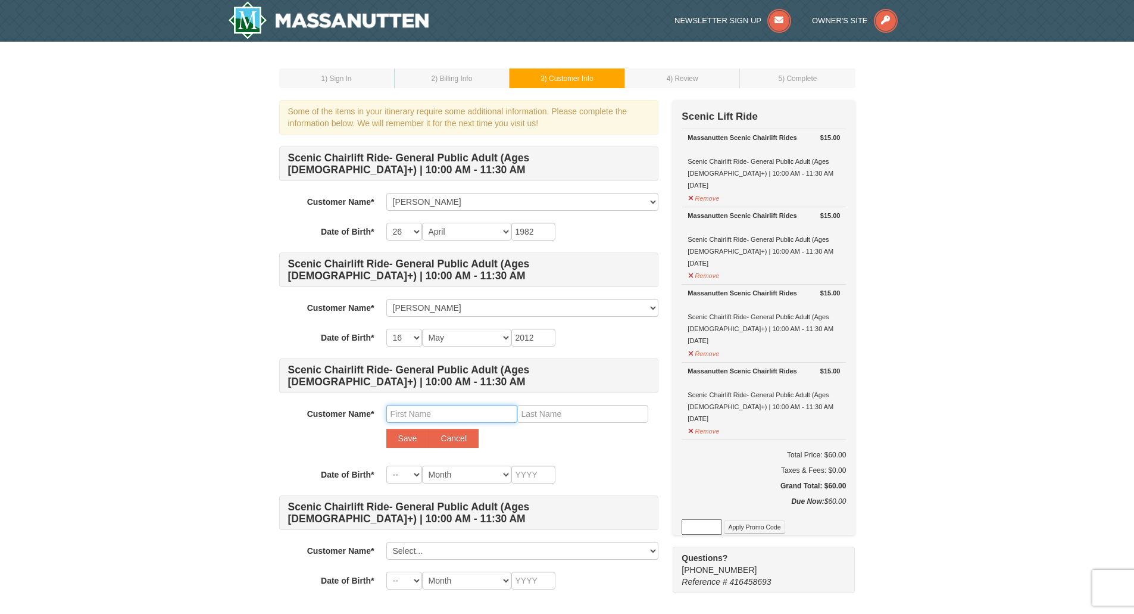
click at [422, 418] on input "text" at bounding box center [451, 414] width 131 height 18
type input "Nadene"
type input "Norwood"
click at [415, 473] on select "-- 01 02 03 04 05 06 07 08 09 10 11 12 13 14 15 16 17 18 19 20 21 22 23 24 25 2…" at bounding box center [404, 474] width 36 height 18
select select "19"
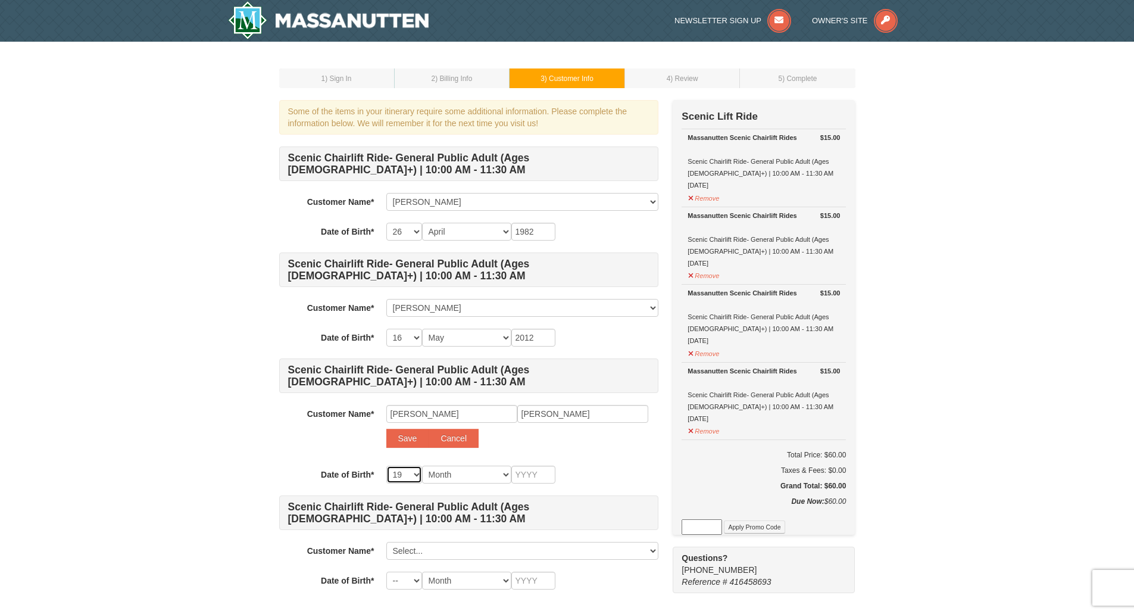
click at [386, 465] on select "-- 01 02 03 04 05 06 07 08 09 10 11 12 13 14 15 16 17 18 19 20 21 22 23 24 25 2…" at bounding box center [404, 474] width 36 height 18
click at [449, 472] on select "Month January February March April May June July August September October Novem…" at bounding box center [466, 474] width 89 height 18
select select "12"
click at [422, 465] on select "Month January February March April May June July August September October Novem…" at bounding box center [466, 474] width 89 height 18
click at [519, 471] on input "text" at bounding box center [533, 474] width 44 height 18
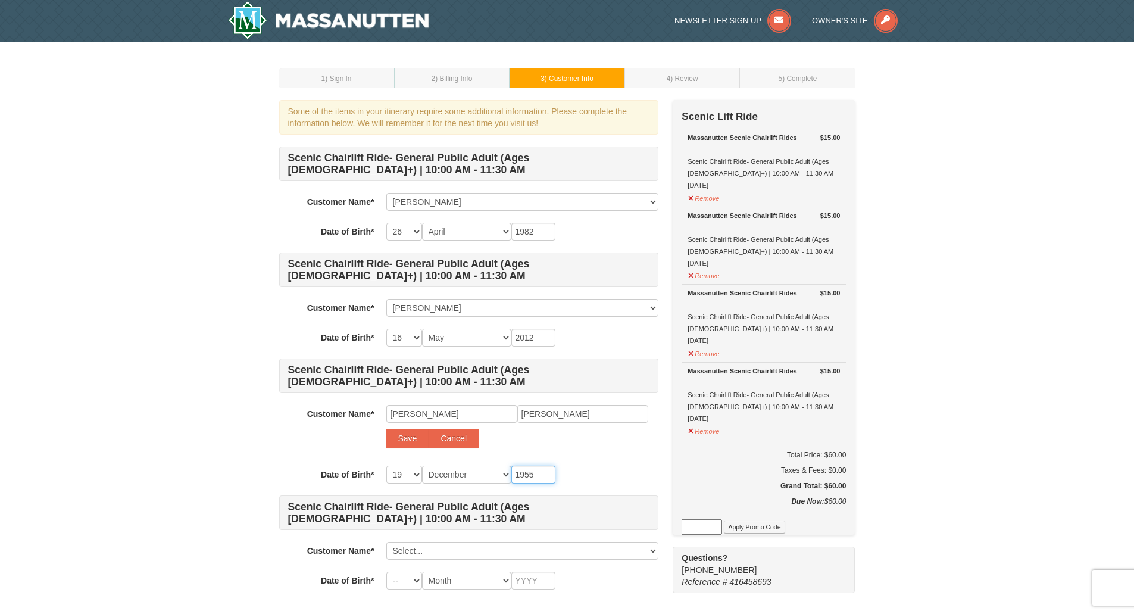
type input "1955"
click at [555, 463] on div "Scenic Chairlift Ride- General Public Adult (Ages 13+) | 10:00 AM - 11:30 AM Cu…" at bounding box center [468, 367] width 379 height 443
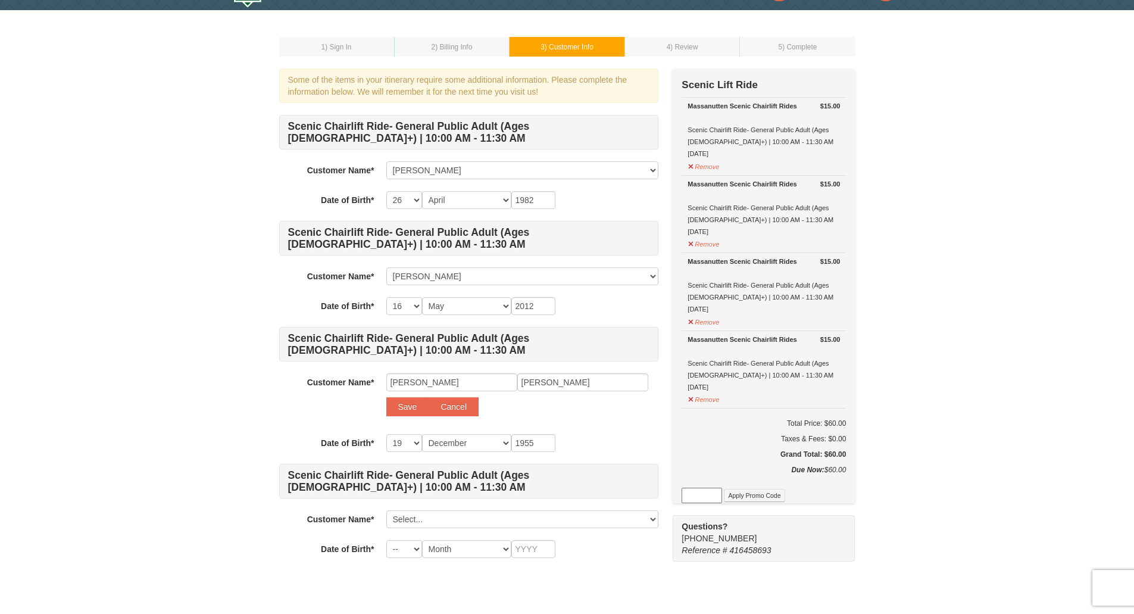
scroll to position [60, 0]
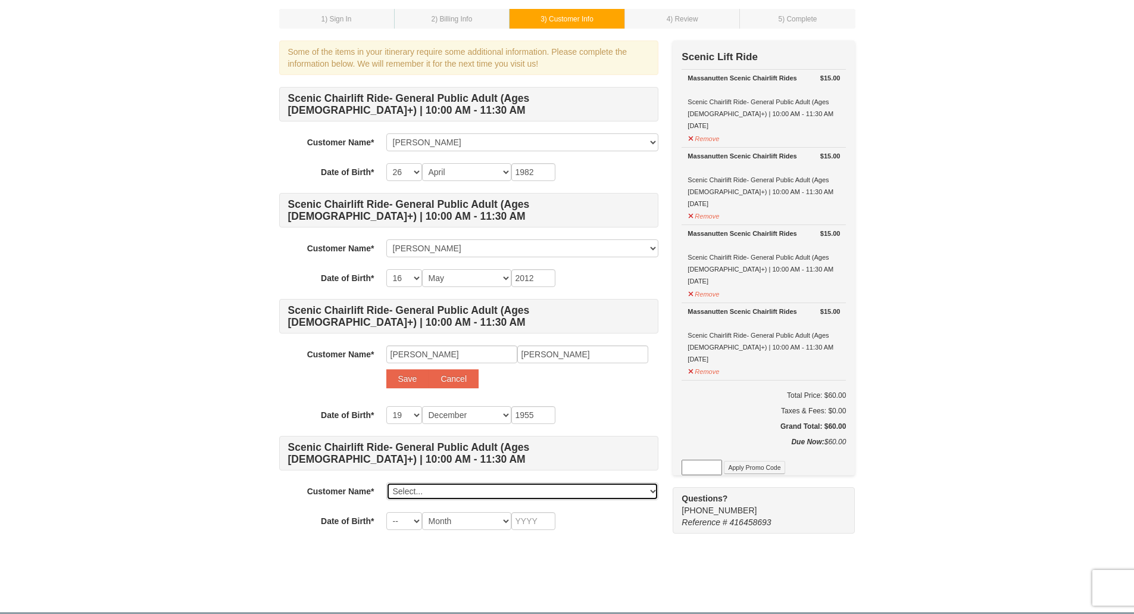
click at [469, 488] on select "Select... Sylvia White Danielle White Add New..." at bounding box center [522, 491] width 272 height 18
select select
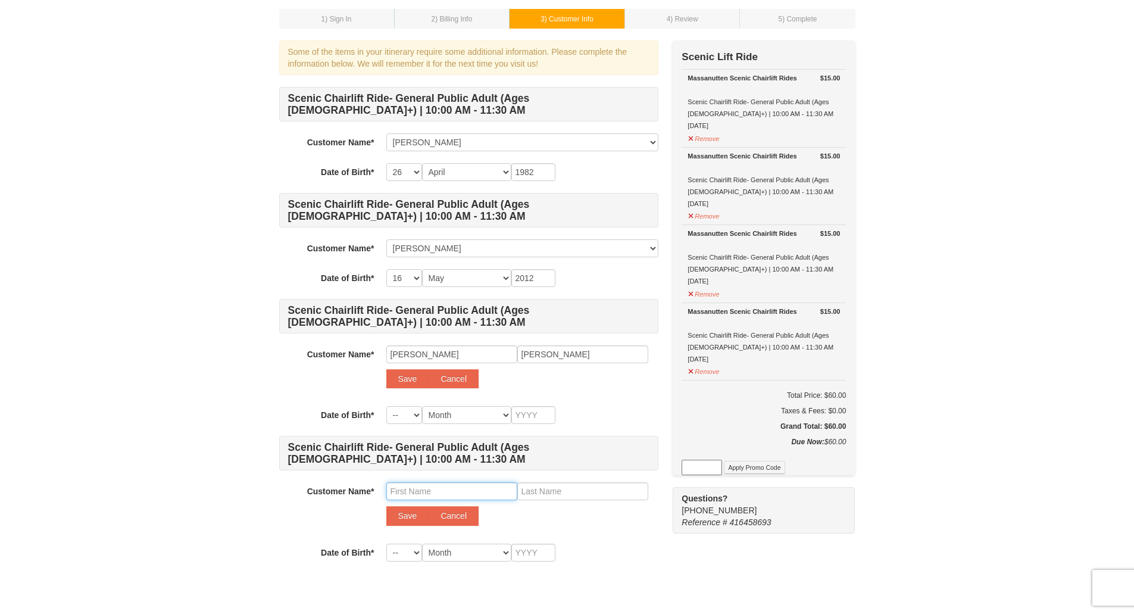
click at [426, 489] on input "text" at bounding box center [451, 491] width 131 height 18
type input "Stan"
type input "Norwood"
click at [408, 509] on button "Save" at bounding box center [407, 515] width 43 height 19
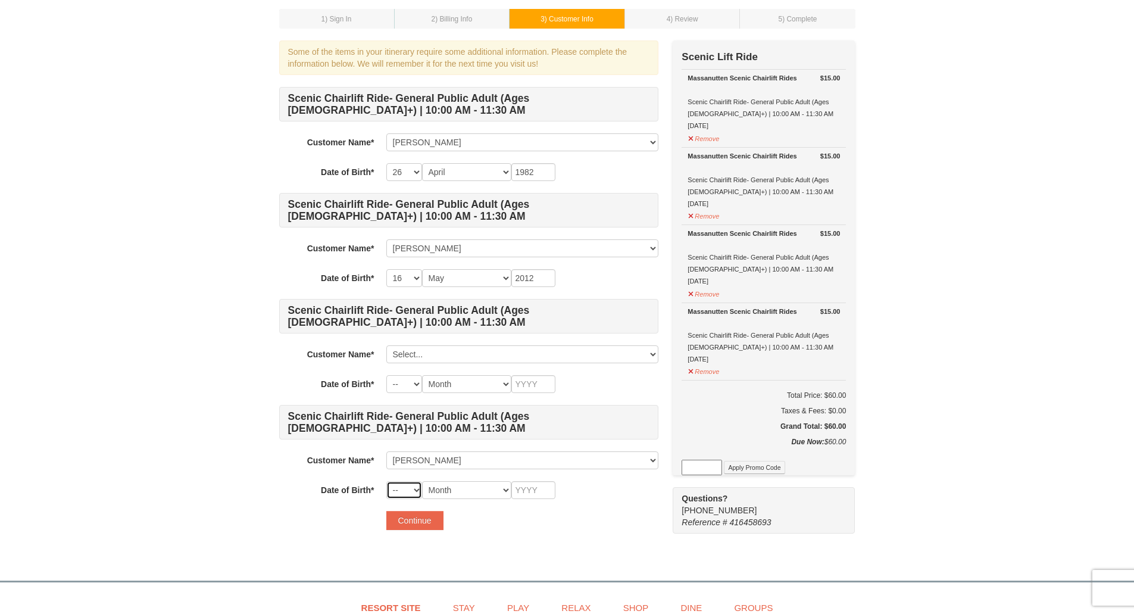
click at [409, 493] on select "-- 01 02 03 04 05 06 07 08 09 10 11 12 13 14 15 16 17 18 19 20 21 22 23 24 25 2…" at bounding box center [404, 490] width 36 height 18
select select "22"
click at [386, 481] on select "-- 01 02 03 04 05 06 07 08 09 10 11 12 13 14 15 16 17 18 19 20 21 22 23 24 25 2…" at bounding box center [404, 490] width 36 height 18
click at [467, 490] on select "Month January February March April May June July August September October Novem…" at bounding box center [466, 490] width 89 height 18
select select "09"
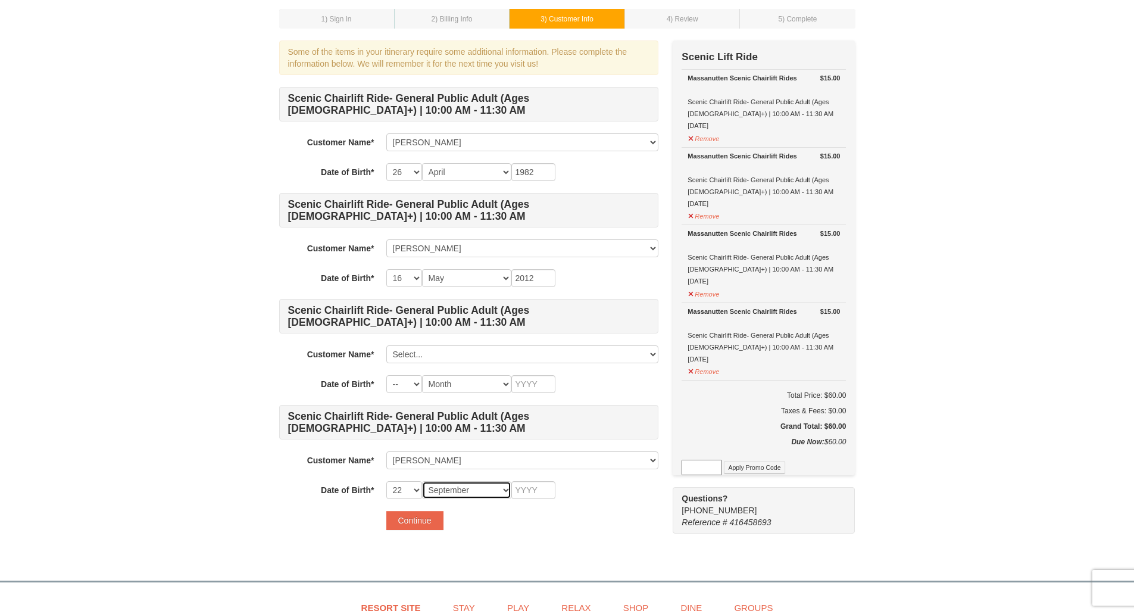
click at [422, 481] on select "Month January February March April May June July August September October Novem…" at bounding box center [466, 490] width 89 height 18
click at [533, 492] on input "text" at bounding box center [533, 490] width 44 height 18
type input "1956"
click at [415, 513] on button "Continue" at bounding box center [414, 520] width 57 height 19
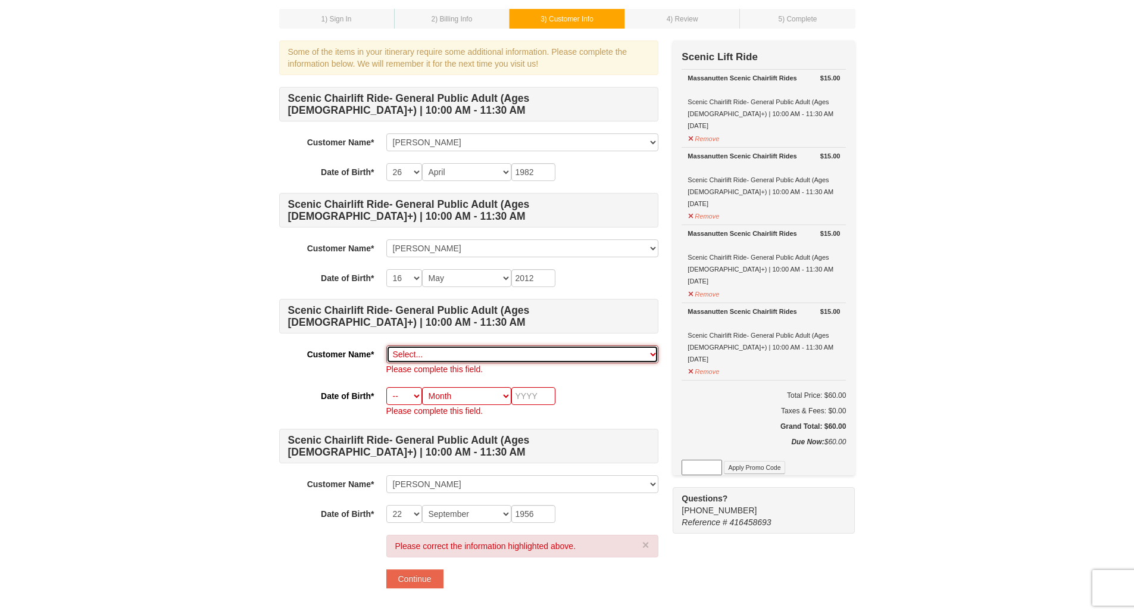
click at [440, 348] on select "Select... Sylvia White Danielle White Stan Norwood Add New..." at bounding box center [522, 354] width 272 height 18
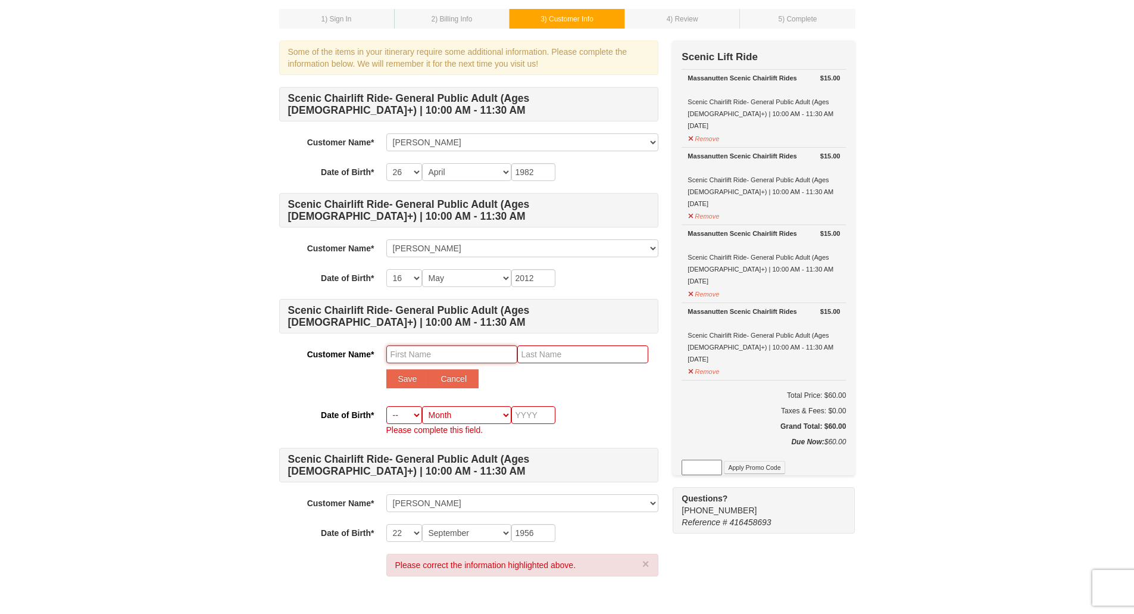
click at [425, 358] on input "text" at bounding box center [451, 354] width 131 height 18
type input "Nadene"
type input "Norwood"
click at [410, 383] on button "Save" at bounding box center [407, 378] width 43 height 19
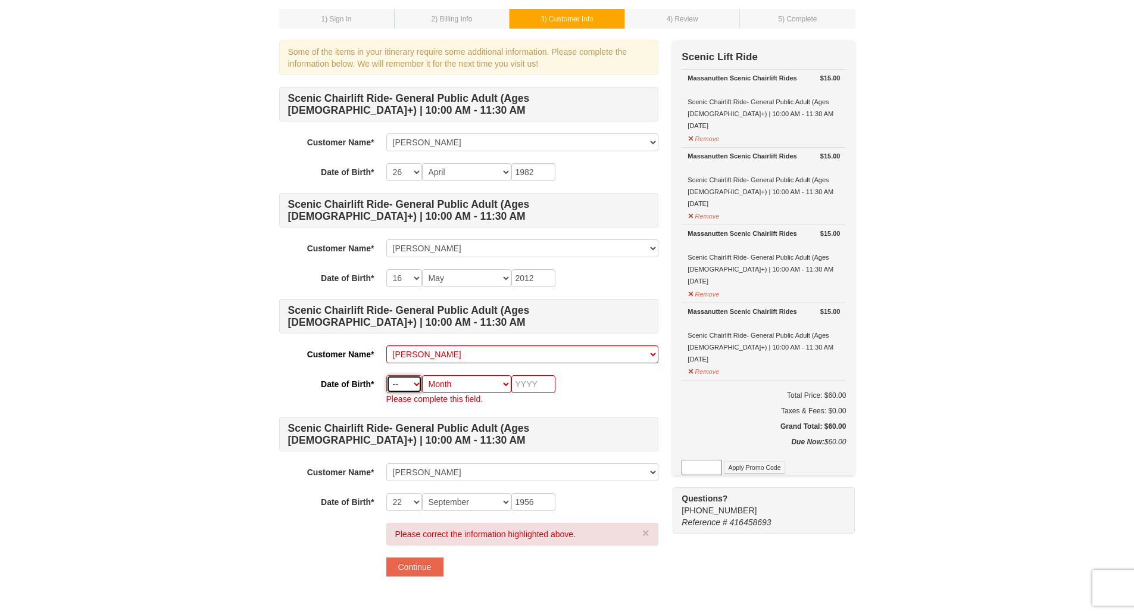
click at [411, 383] on select "-- 01 02 03 04 05 06 07 08 09 10 11 12 13 14 15 16 17 18 19 20 21 22 23 24 25 2…" at bounding box center [404, 384] width 36 height 18
select select "19"
click at [386, 375] on select "-- 01 02 03 04 05 06 07 08 09 10 11 12 13 14 15 16 17 18 19 20 21 22 23 24 25 2…" at bounding box center [404, 384] width 36 height 18
click at [447, 385] on select "Month January February March April May June July August September October Novem…" at bounding box center [466, 384] width 89 height 18
select select "12"
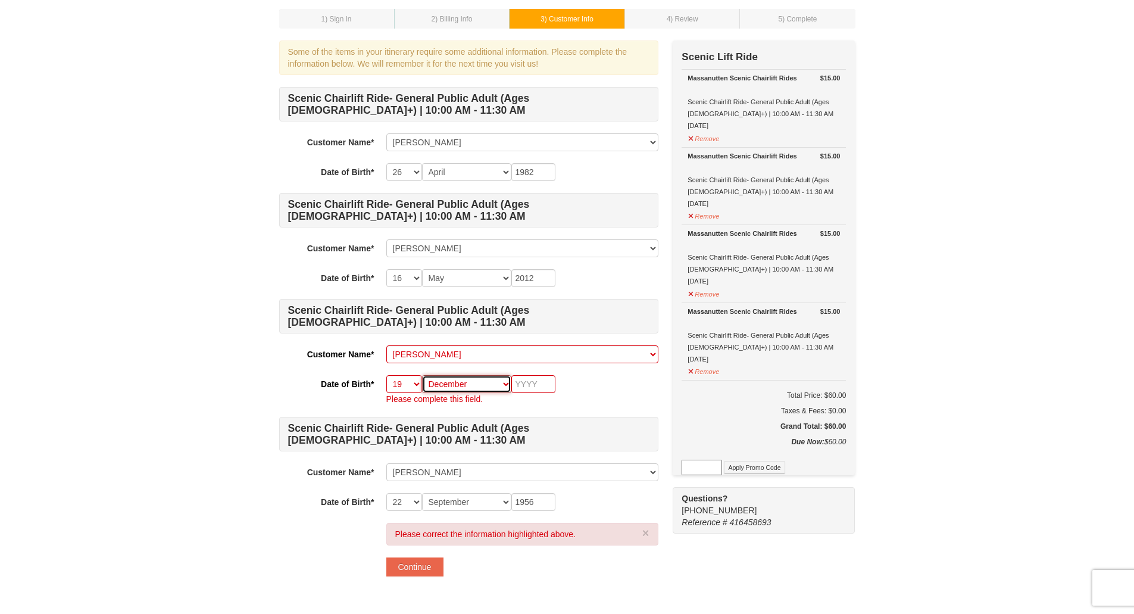
click at [422, 375] on select "Month January February March April May June July August September October Novem…" at bounding box center [466, 384] width 89 height 18
click at [522, 389] on input "text" at bounding box center [533, 384] width 44 height 18
click at [530, 564] on div "Please correct the information highlighted above. × Continue" at bounding box center [522, 549] width 272 height 54
click at [538, 384] on input "1956" at bounding box center [533, 384] width 44 height 18
type input "1955"
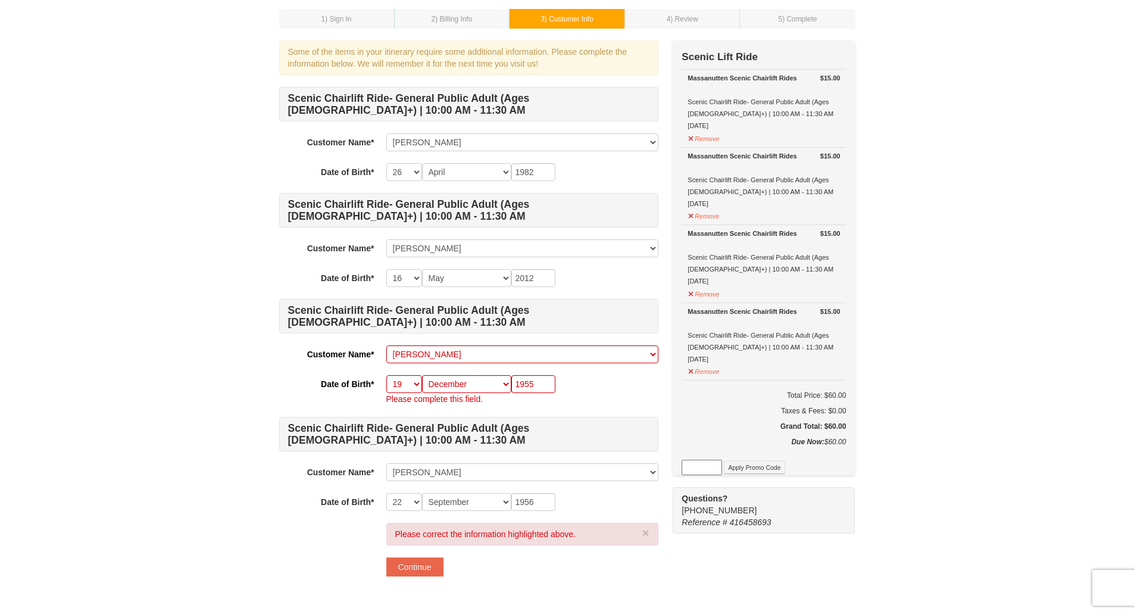
click at [618, 378] on div "-- 01 02 03 04 05 06 07 08 09 10 11 12 13 14 15 16 17 18 19 20 21 22 23 24 25 2…" at bounding box center [522, 390] width 272 height 30
click at [432, 570] on button "Continue" at bounding box center [414, 566] width 57 height 19
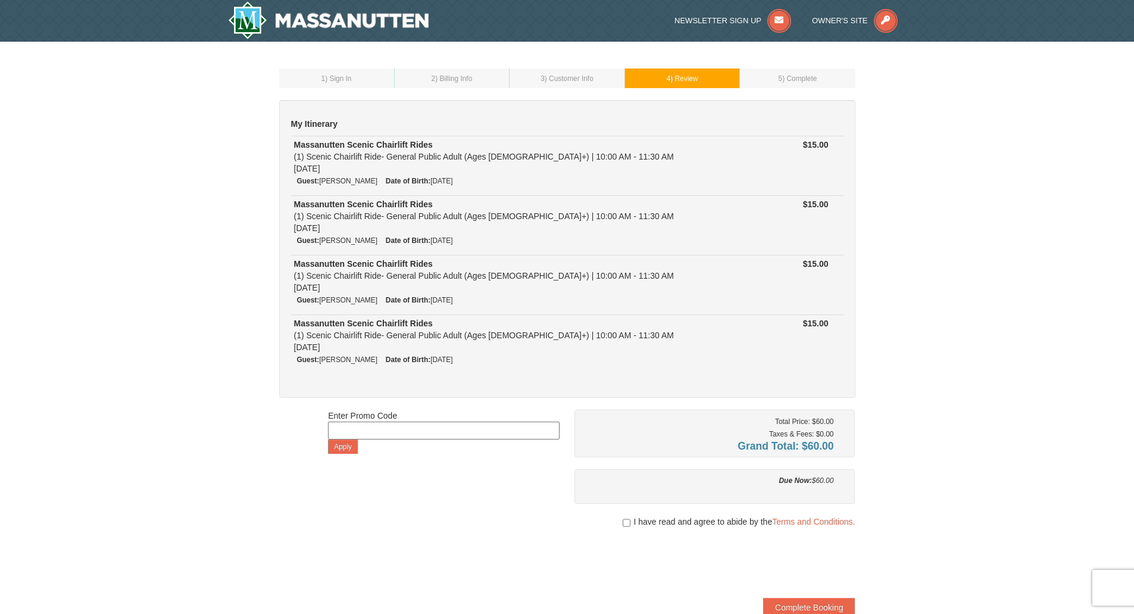
scroll to position [60, 0]
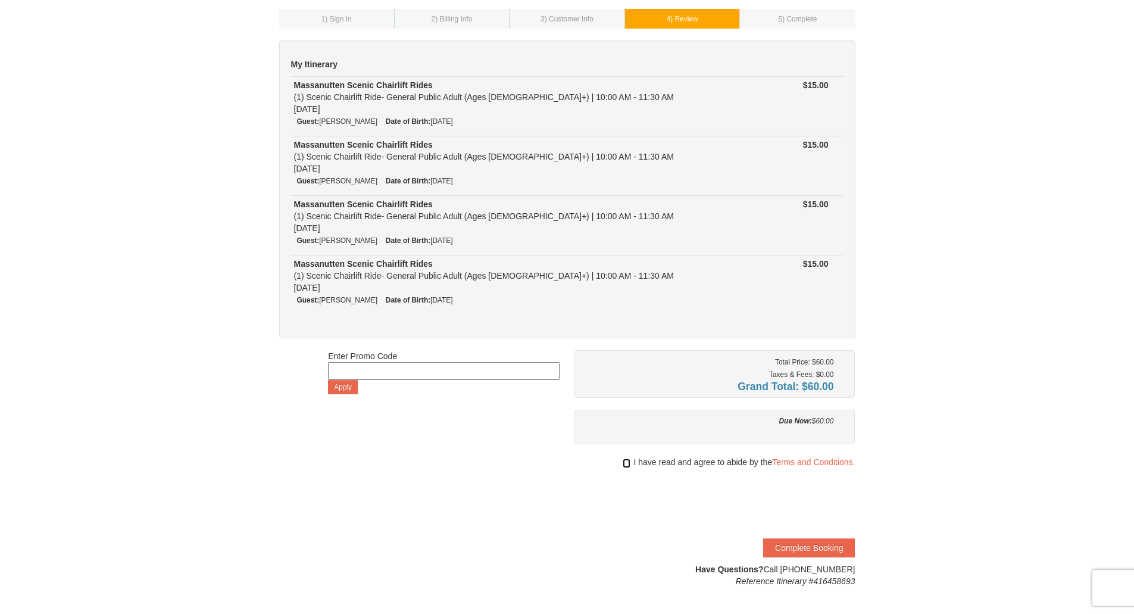
click at [624, 464] on input "checkbox" at bounding box center [626, 463] width 8 height 10
checkbox input "true"
click at [799, 550] on button "Complete Booking" at bounding box center [809, 547] width 92 height 19
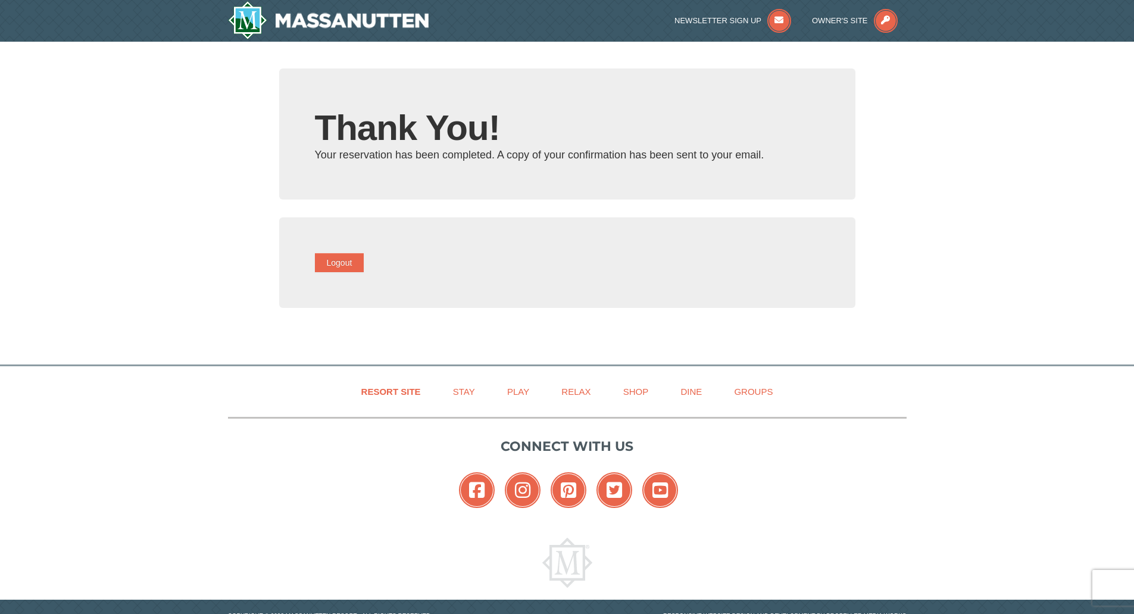
type input "smwhite0504@gmail.com"
